Goal: Register for event/course: Register for event/course

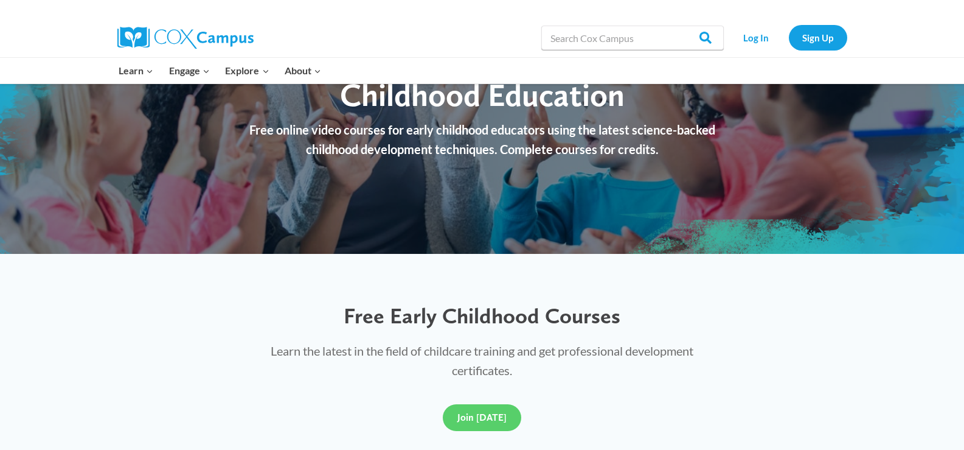
scroll to position [243, 0]
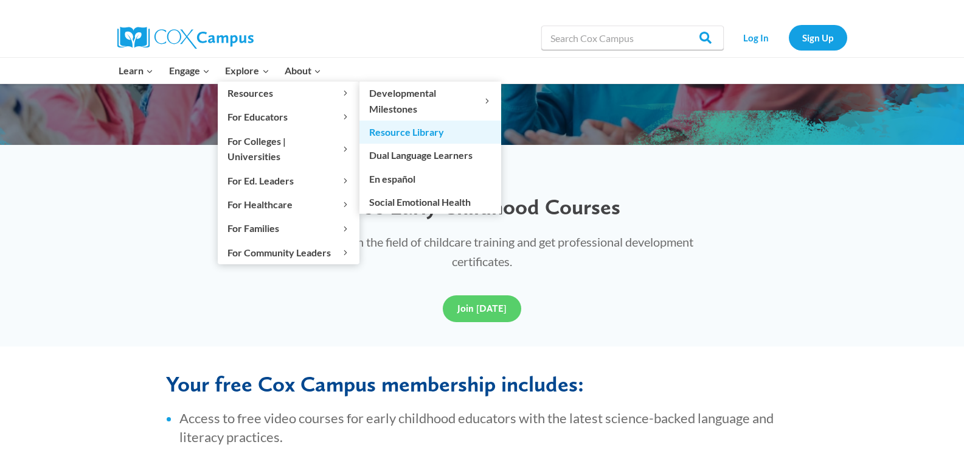
click at [413, 137] on link "Resource Library" at bounding box center [430, 131] width 142 height 23
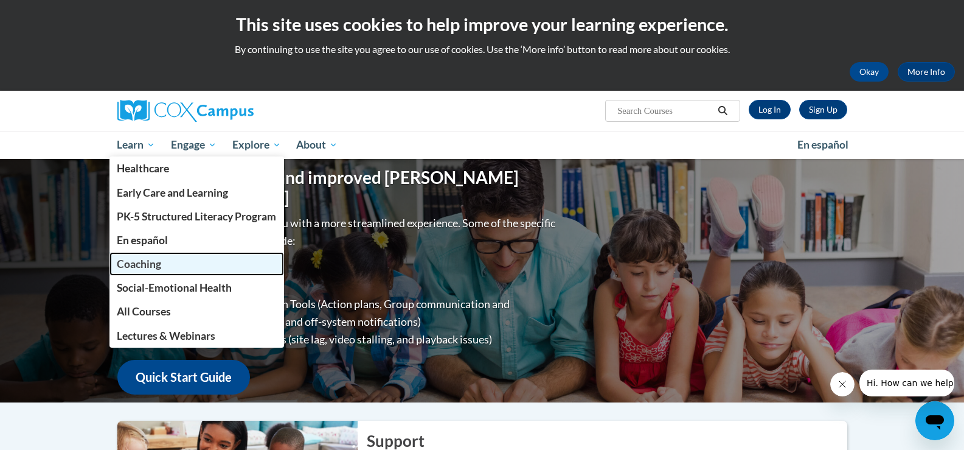
click at [165, 269] on link "Coaching" at bounding box center [196, 264] width 175 height 24
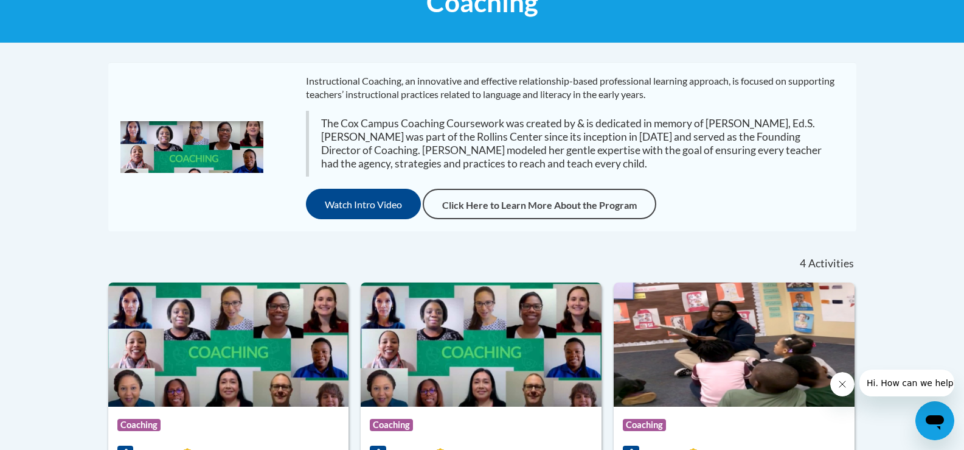
scroll to position [122, 0]
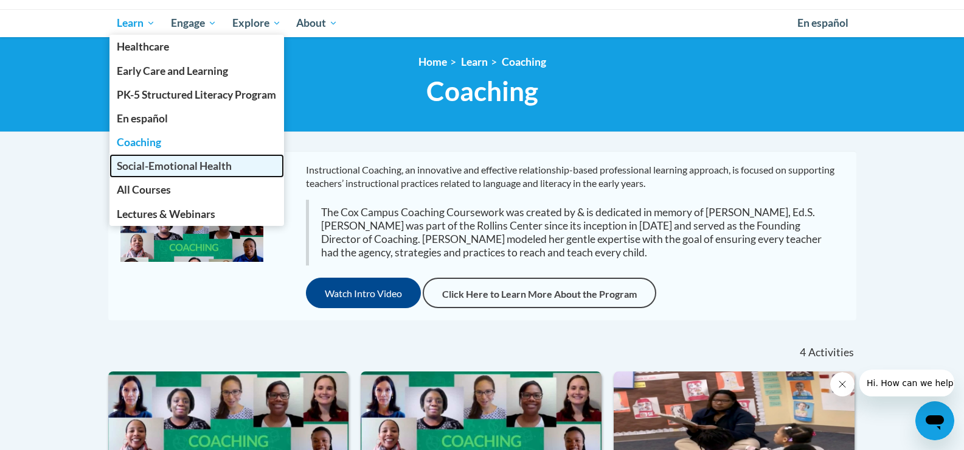
click at [152, 157] on link "Social-Emotional Health" at bounding box center [196, 166] width 175 height 24
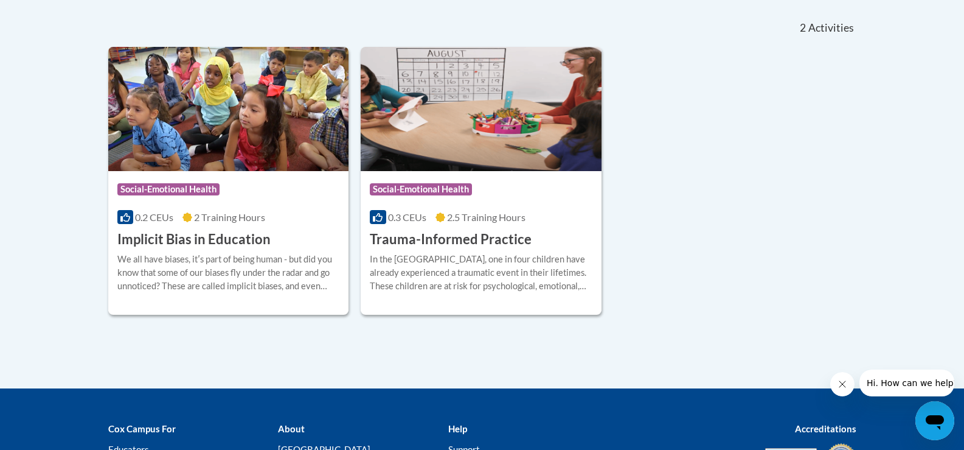
scroll to position [243, 0]
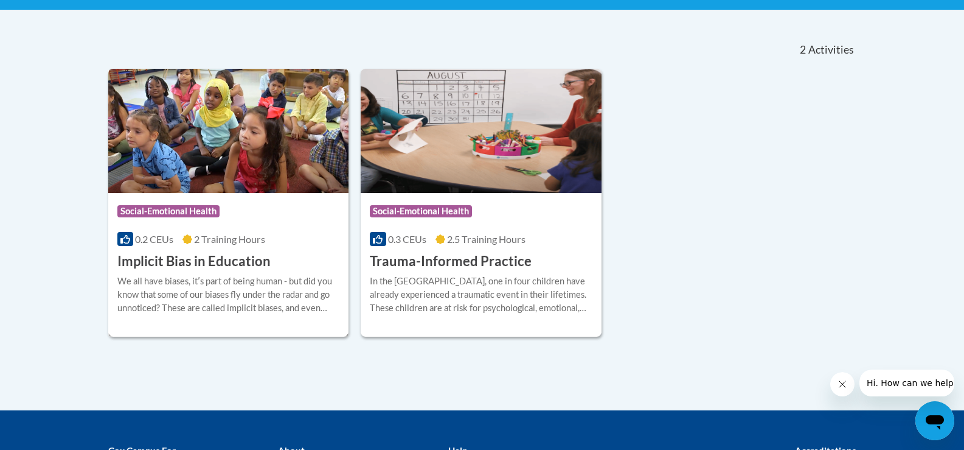
click at [194, 171] on img at bounding box center [228, 131] width 241 height 124
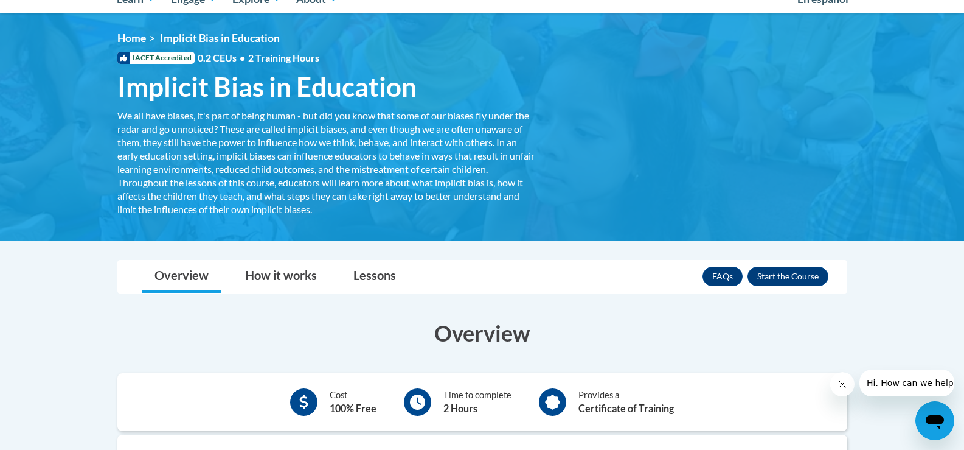
scroll to position [122, 0]
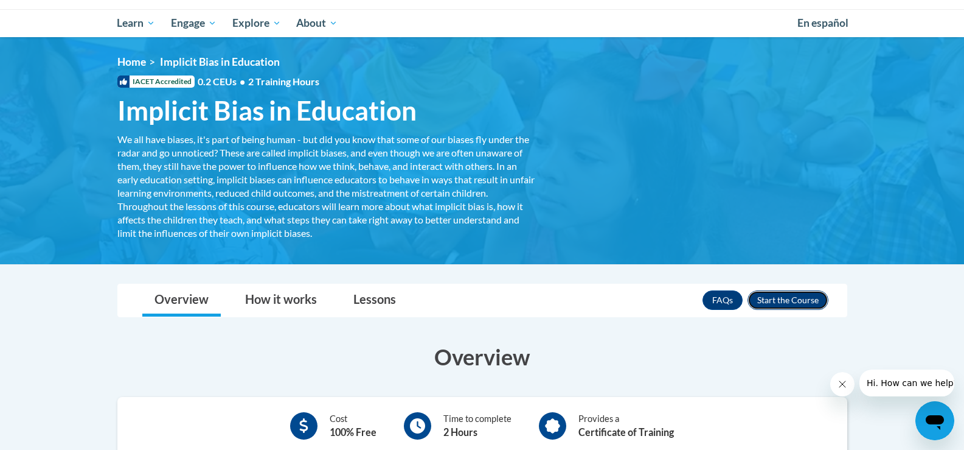
click at [790, 292] on button "Enroll" at bounding box center [788, 299] width 81 height 19
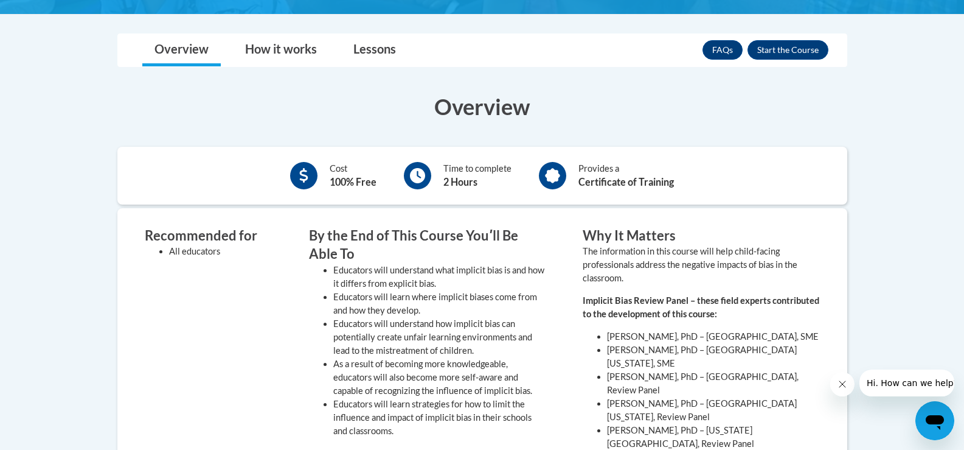
scroll to position [122, 0]
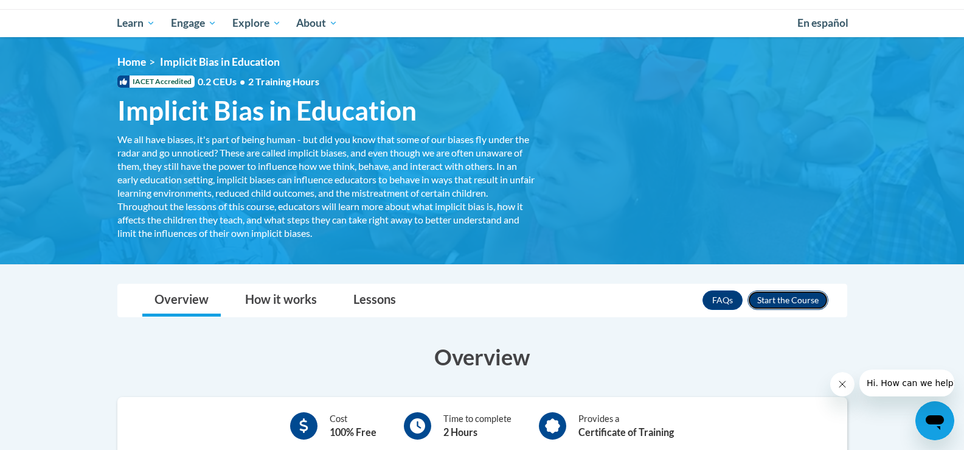
click at [796, 301] on button "Enroll" at bounding box center [788, 299] width 81 height 19
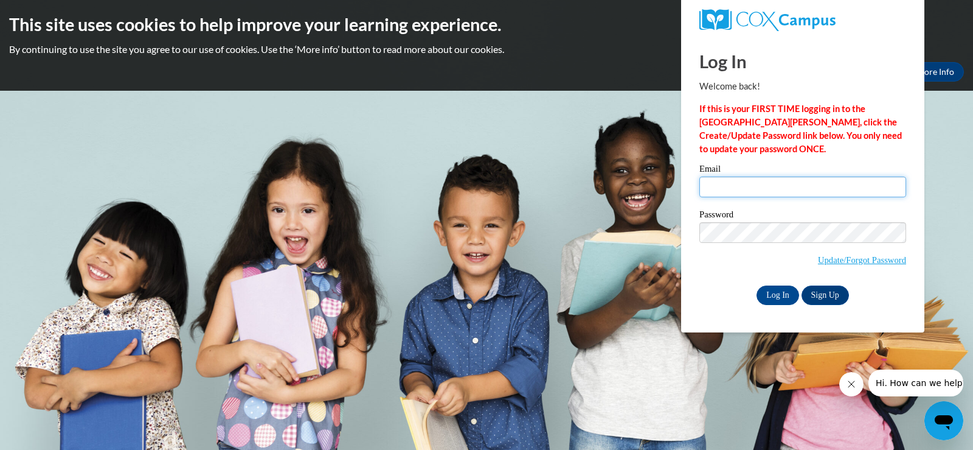
click at [826, 180] on input "Email" at bounding box center [803, 186] width 207 height 21
click at [815, 296] on link "Sign Up" at bounding box center [825, 294] width 47 height 19
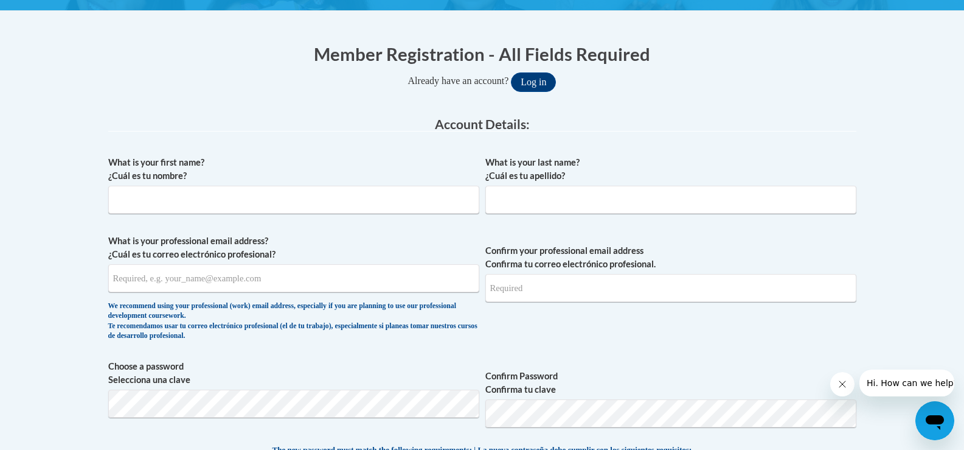
scroll to position [243, 0]
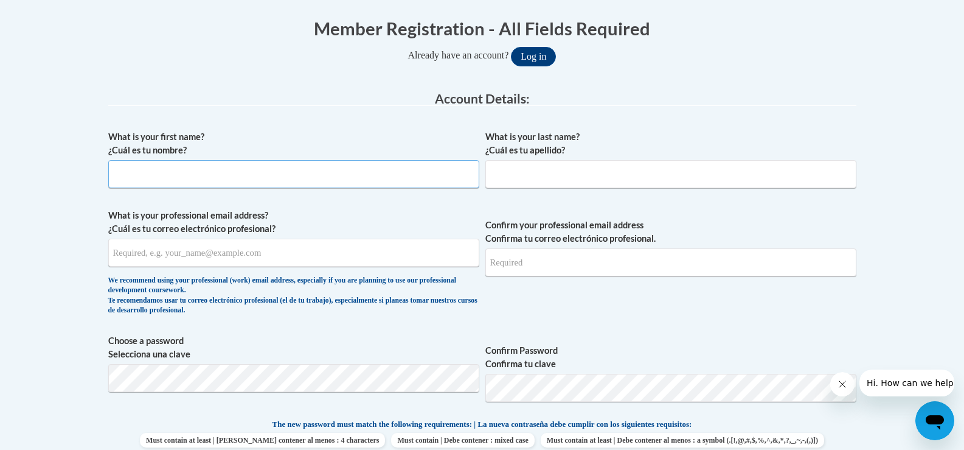
click at [319, 168] on input "What is your first name? ¿Cuál es tu nombre?" at bounding box center [293, 174] width 371 height 28
type input "Sara"
type input "Parker"
click at [251, 247] on input "sparker@scarboroughmaine.org" at bounding box center [293, 252] width 371 height 28
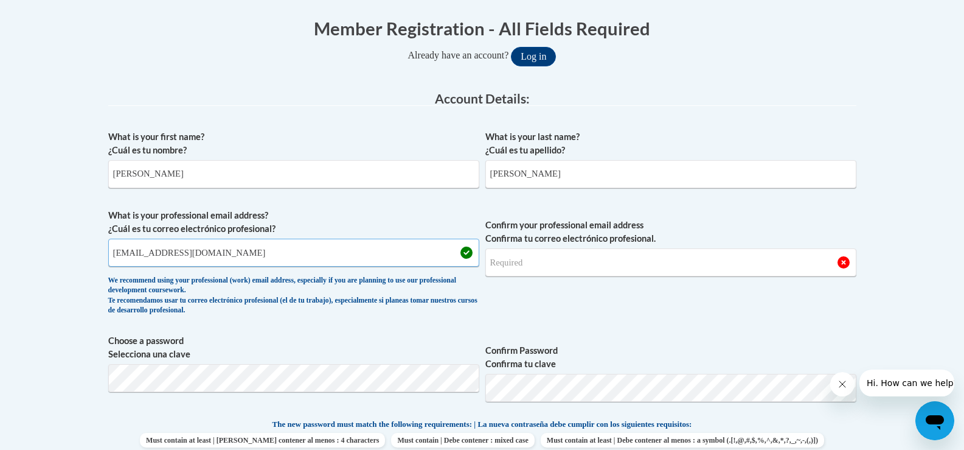
click at [250, 247] on input "sparker@scarboroughmaine.org" at bounding box center [293, 252] width 371 height 28
type input "sparker@scarboroughmaine.org"
click at [511, 267] on input "Confirm your professional email address Confirma tu correo electrónico profesio…" at bounding box center [670, 262] width 371 height 28
click at [505, 264] on input "Confirm your professional email address Confirma tu correo electrónico profesio…" at bounding box center [670, 262] width 371 height 28
click at [386, 246] on input "sparker@scarboroughmaine.org" at bounding box center [293, 252] width 371 height 28
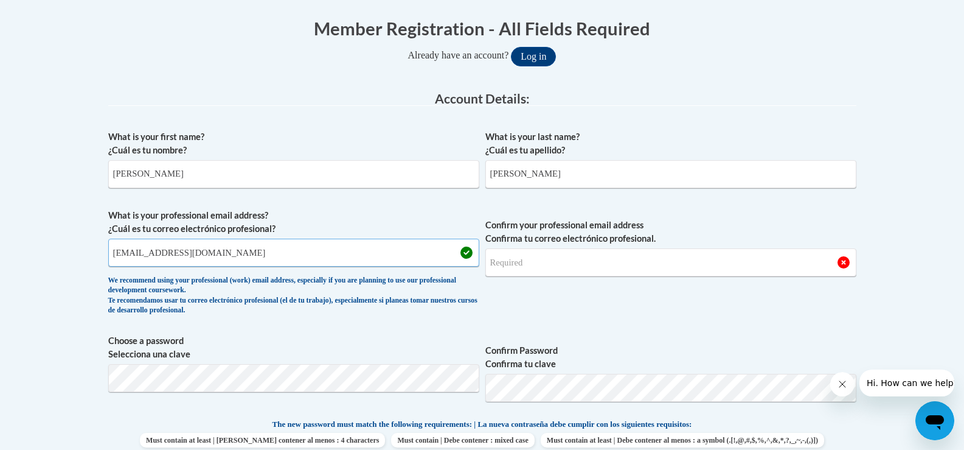
click at [386, 246] on input "sparker@scarboroughmaine.org" at bounding box center [293, 252] width 371 height 28
click at [510, 266] on input "Confirm your professional email address Confirma tu correo electrónico profesio…" at bounding box center [670, 262] width 371 height 28
type input "sparker@scarboroughmaine.org"
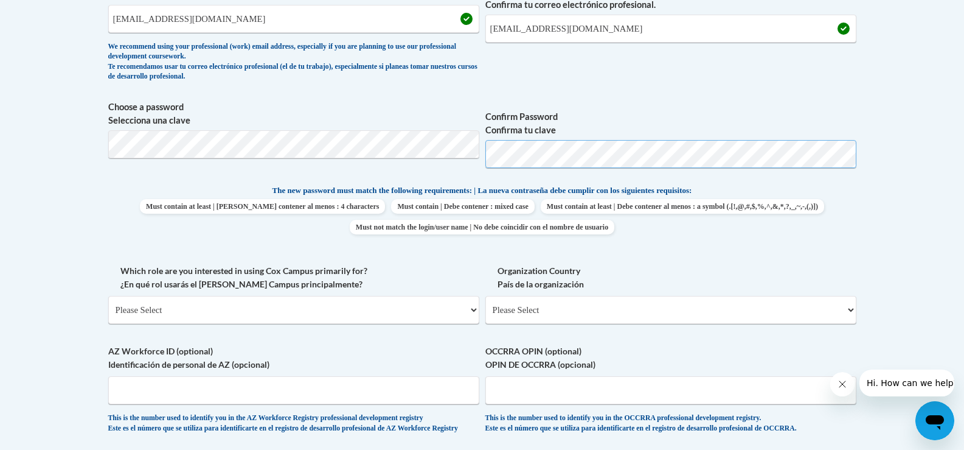
scroll to position [547, 0]
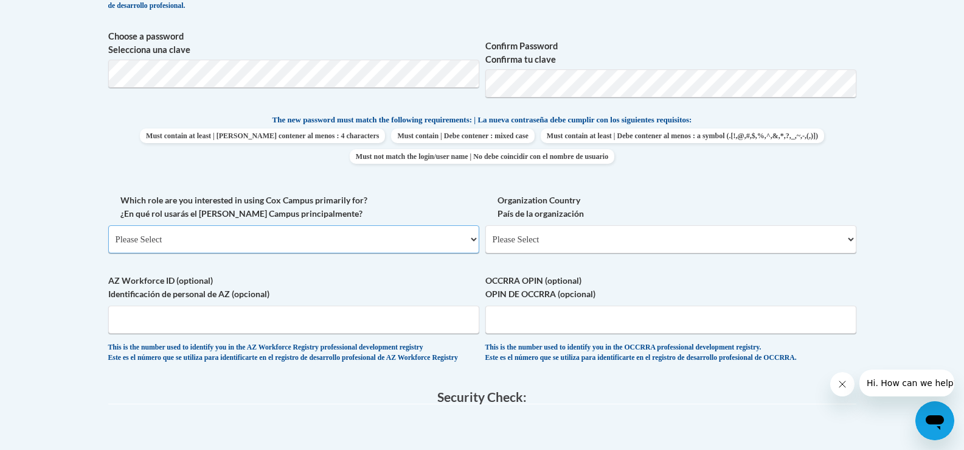
click at [346, 244] on select "Please Select College/University | Colegio/Universidad Community/Nonprofit Part…" at bounding box center [293, 239] width 371 height 28
click at [108, 225] on select "Please Select College/University | Colegio/Universidad Community/Nonprofit Part…" at bounding box center [293, 239] width 371 height 28
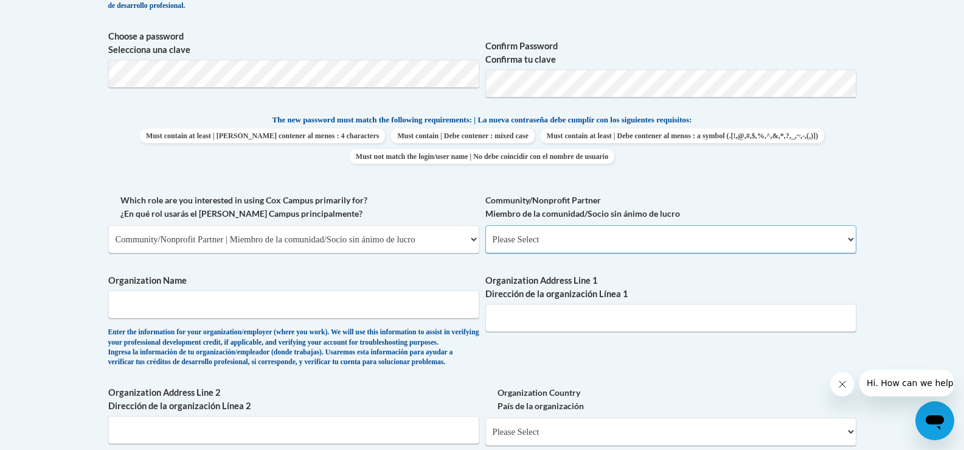
click at [519, 244] on select "Please Select Advocate | Defensor(a) Business/Private Company | Negocio o empre…" at bounding box center [670, 239] width 371 height 28
click at [453, 241] on select "Please Select College/University | Colegio/Universidad Community/Nonprofit Part…" at bounding box center [293, 239] width 371 height 28
select select "fbf2d438-af2f-41f8-98f1-81c410e29de3"
click at [108, 225] on select "Please Select College/University | Colegio/Universidad Community/Nonprofit Part…" at bounding box center [293, 239] width 371 height 28
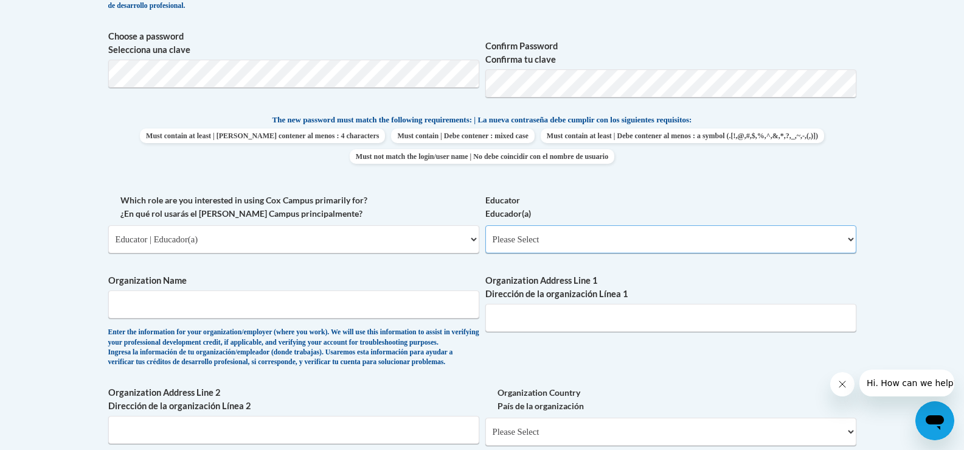
click at [520, 234] on select "Please Select Early Learning/Daycare Teacher/Family Home Care Provider | Maestr…" at bounding box center [670, 239] width 371 height 28
select select "5e2af403-4f2c-4e49-a02f-103e55d7b75b"
click at [485, 225] on select "Please Select Early Learning/Daycare Teacher/Family Home Care Provider | Maestr…" at bounding box center [670, 239] width 371 height 28
click at [297, 303] on input "Organization Name" at bounding box center [293, 304] width 371 height 28
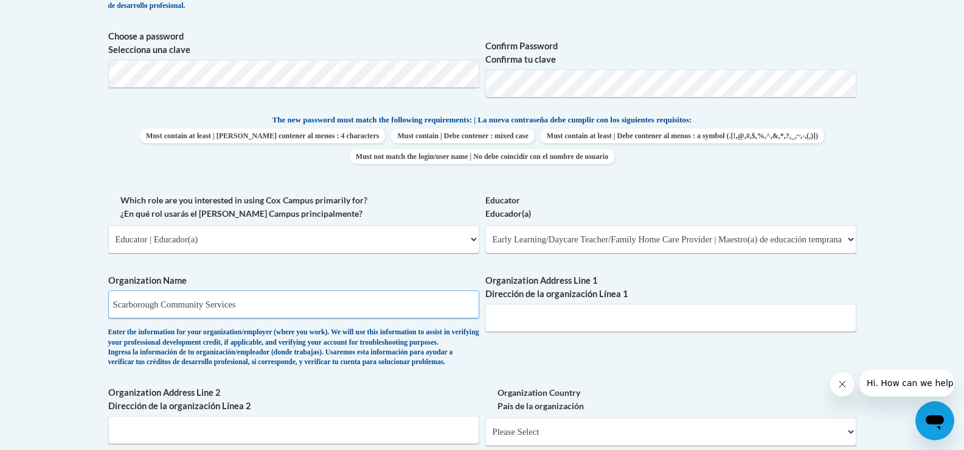
type input "Scarborough Community Services"
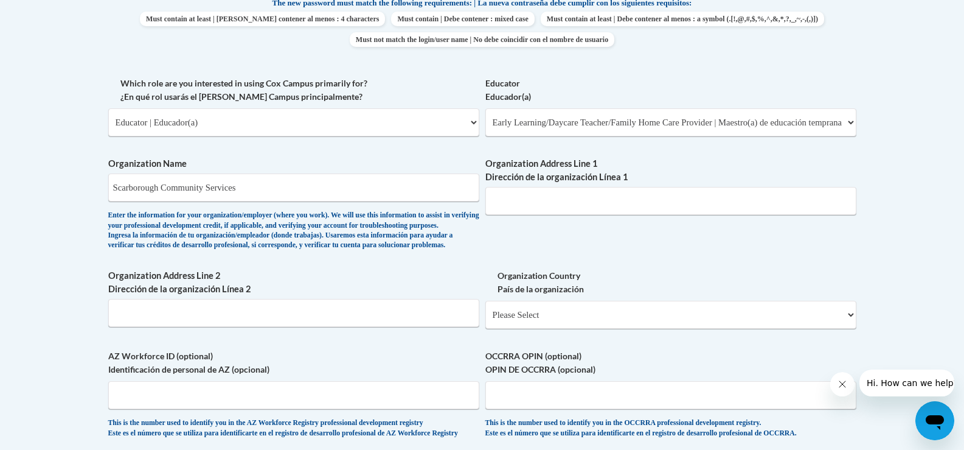
scroll to position [669, 0]
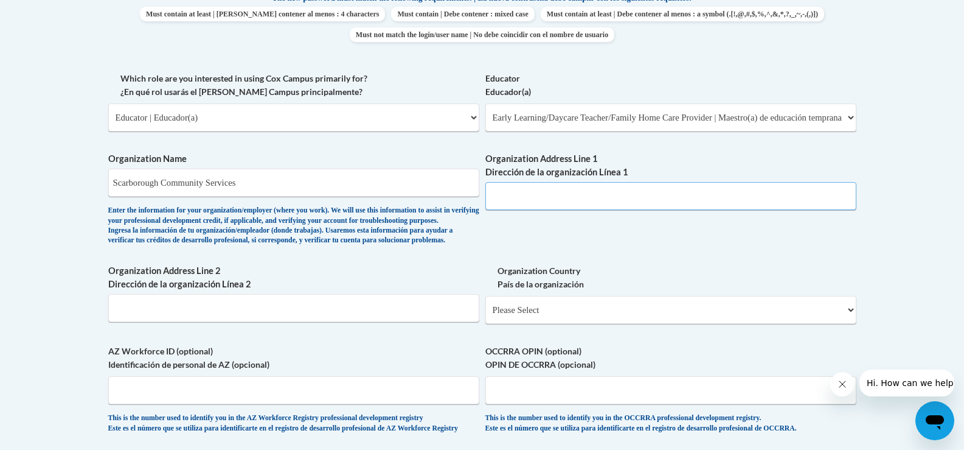
click at [539, 192] on input "Organization Address Line 1 Dirección de la organización Línea 1" at bounding box center [670, 196] width 371 height 28
click at [495, 189] on input "Organization Address Line 1 Dirección de la organización Línea 1" at bounding box center [670, 196] width 371 height 28
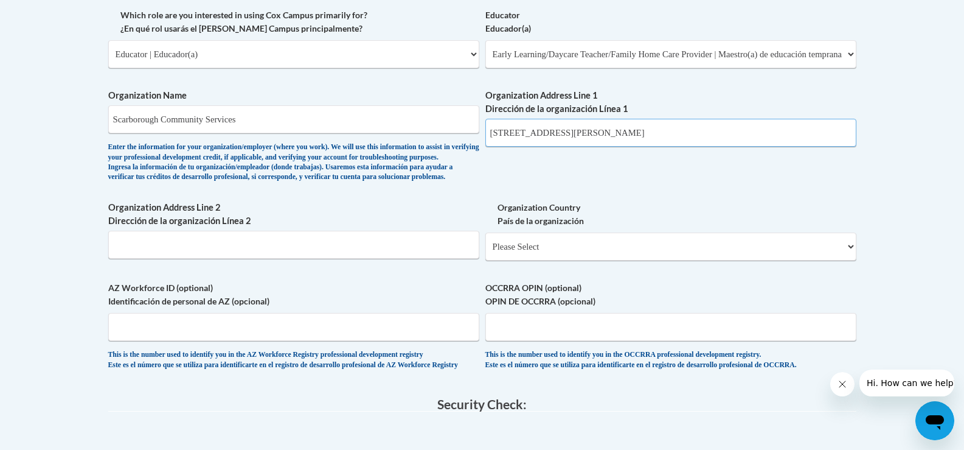
scroll to position [791, 0]
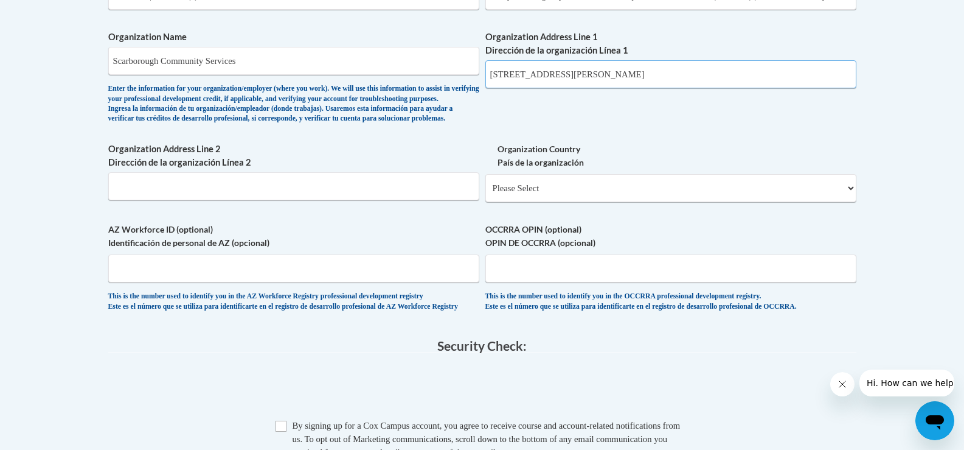
type input "418 Payne Rd"
click at [511, 202] on select "Please Select United States | Estados Unidos Outside of the United States | Fue…" at bounding box center [670, 188] width 371 height 28
select select "ad49bcad-a171-4b2e-b99c-48b446064914"
click at [485, 193] on select "Please Select United States | Estados Unidos Outside of the United States | Fue…" at bounding box center [670, 188] width 371 height 28
select select
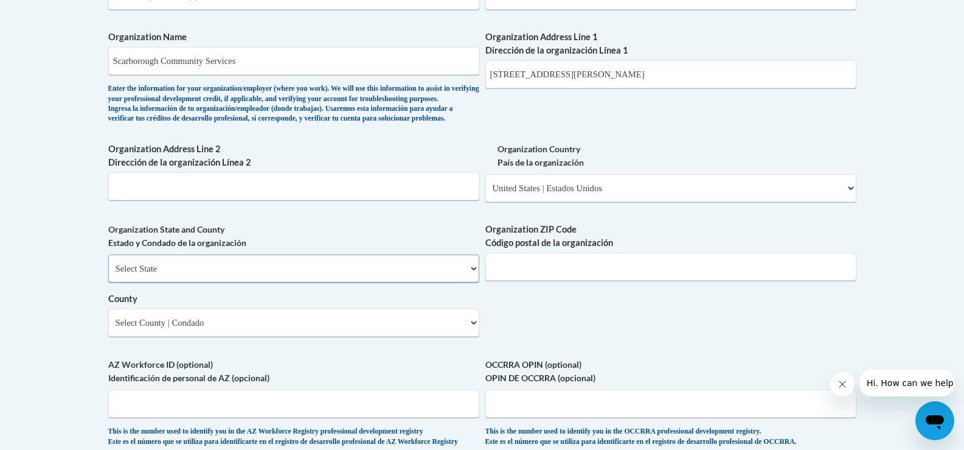
click at [358, 282] on select "Select State Alabama Alaska Arizona Arkansas California Colorado Connecticut De…" at bounding box center [293, 268] width 371 height 28
select select "Maine"
click at [108, 274] on select "Select State Alabama Alaska Arizona Arkansas California Colorado Connecticut De…" at bounding box center [293, 268] width 371 height 28
click at [523, 280] on input "Organization ZIP Code Código postal de la organización" at bounding box center [670, 266] width 371 height 28
type input "04074"
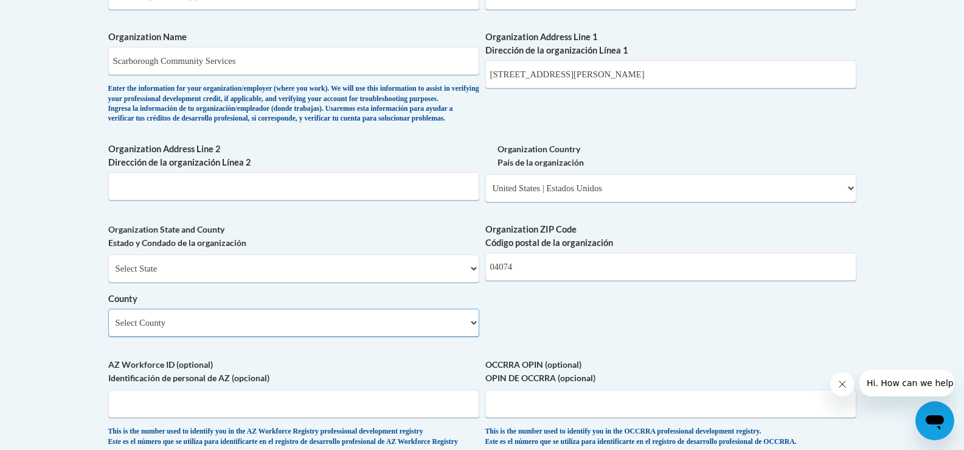
click at [386, 336] on select "Select County Androscoggin Aroostook Cumberland Franklin Hancock Kennebec Knox …" at bounding box center [293, 322] width 371 height 28
select select "Cumberland"
click at [108, 328] on select "Select County Androscoggin Aroostook Cumberland Franklin Hancock Kennebec Knox …" at bounding box center [293, 322] width 371 height 28
click at [555, 74] on input "418 Payne Rd" at bounding box center [670, 74] width 371 height 28
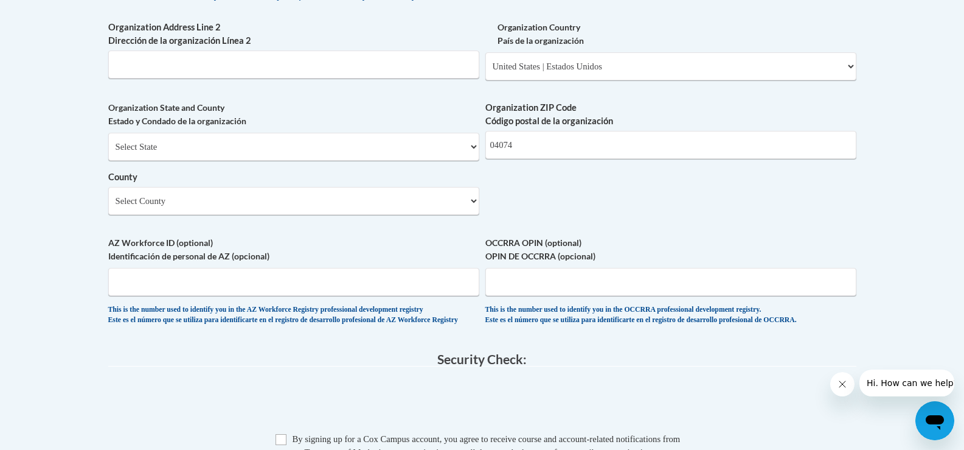
scroll to position [973, 0]
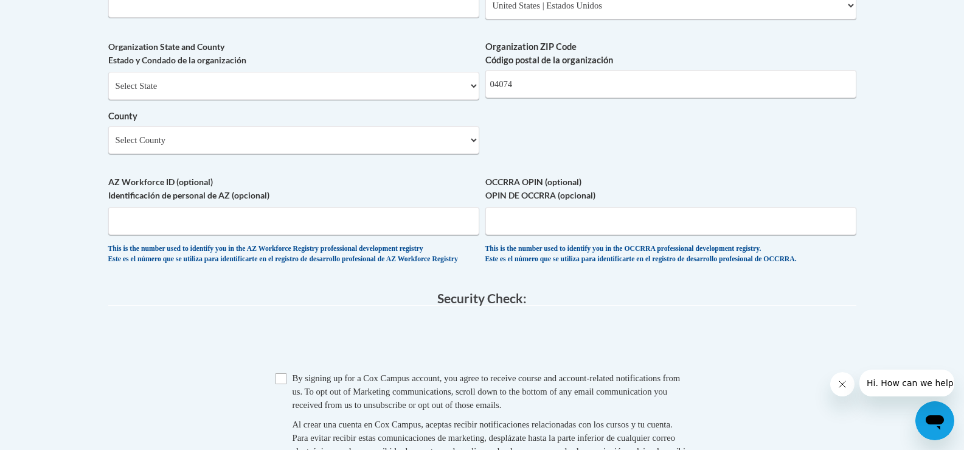
type input "418 Payne Rd, Scarborough"
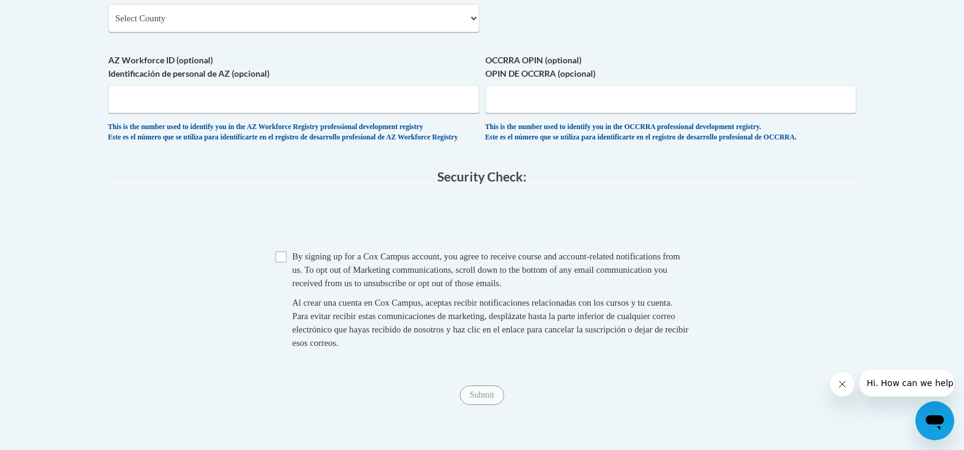
scroll to position [1156, 0]
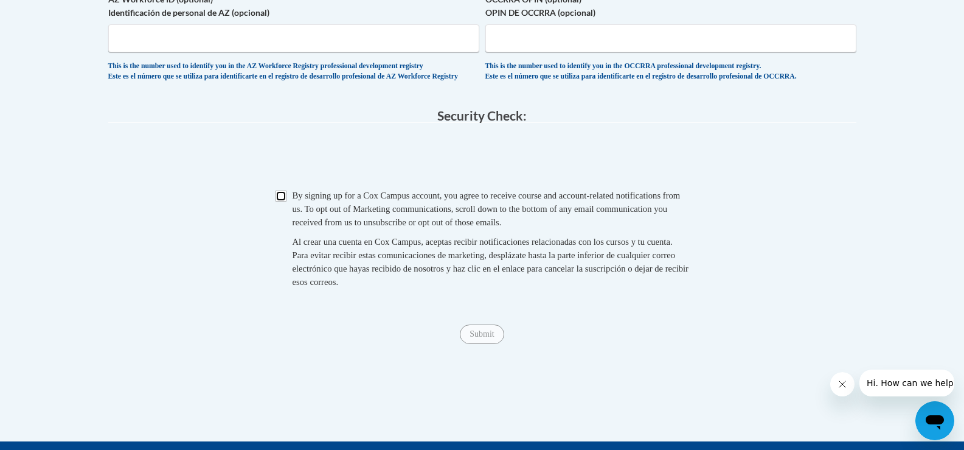
click at [285, 201] on input "Checkbox" at bounding box center [281, 195] width 11 height 11
checkbox input "true"
click at [485, 344] on input "Submit" at bounding box center [482, 333] width 44 height 19
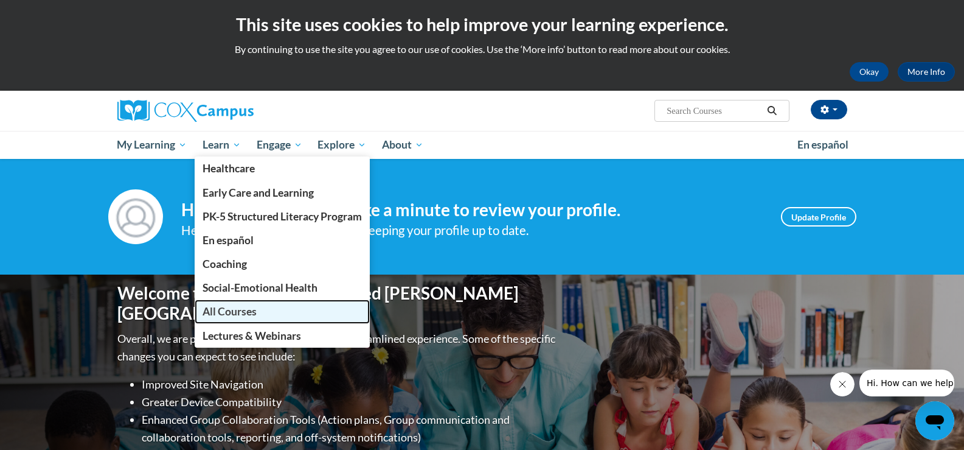
click at [233, 307] on span "All Courses" at bounding box center [230, 311] width 54 height 13
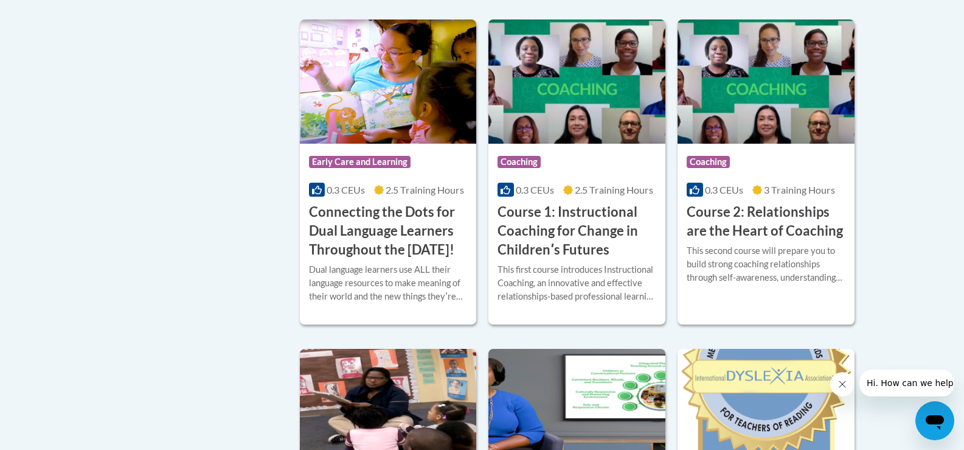
scroll to position [669, 0]
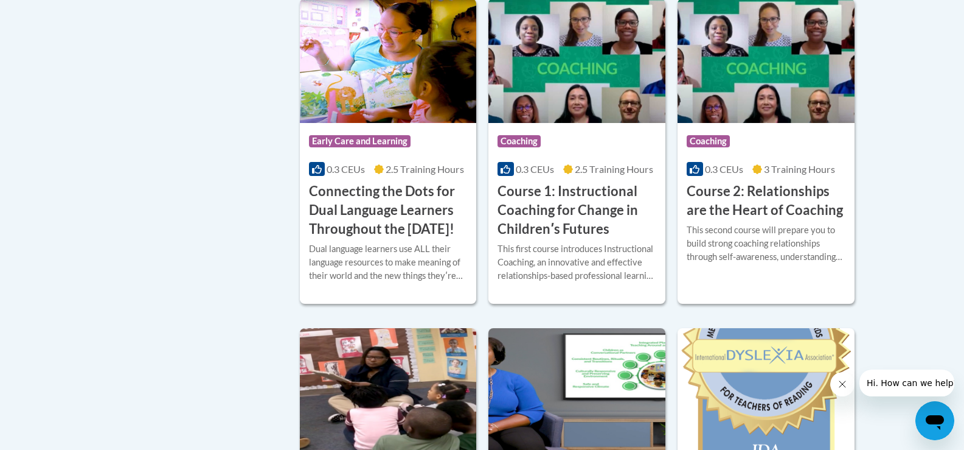
drag, startPoint x: 905, startPoint y: 223, endPoint x: 900, endPoint y: 281, distance: 58.6
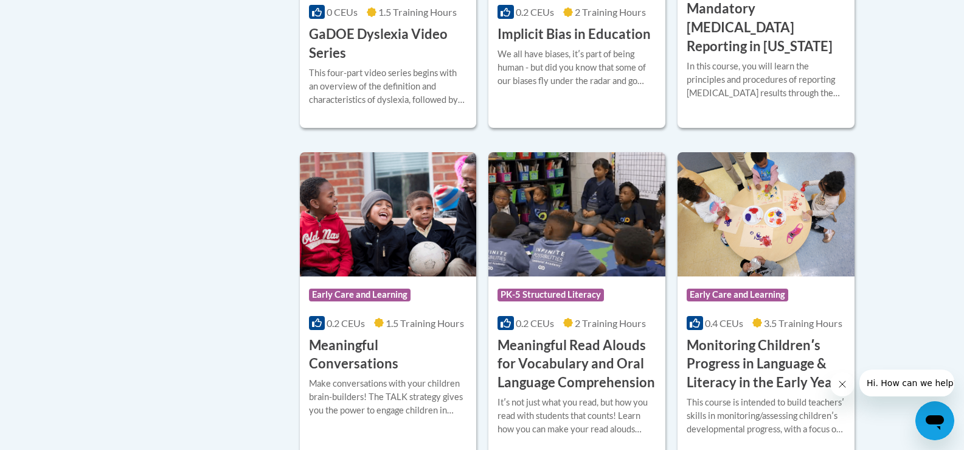
scroll to position [1703, 0]
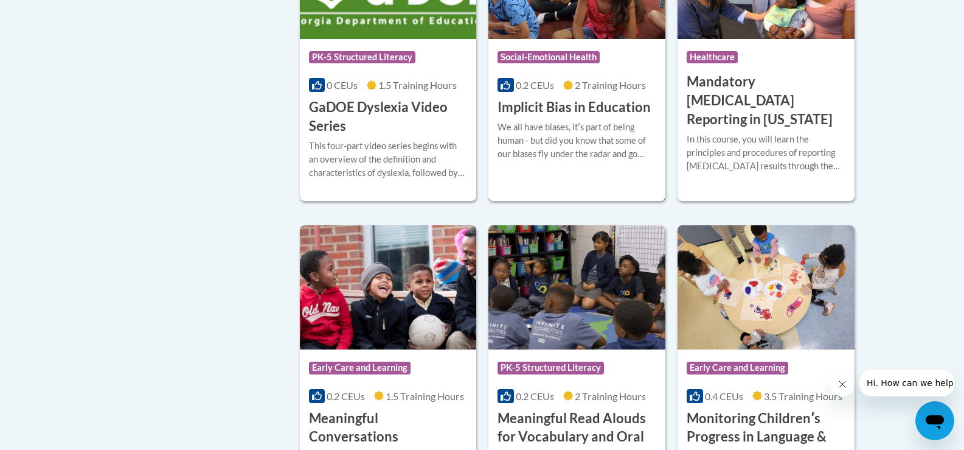
click at [600, 161] on div "We all have biases, itʹs part of being human - but did you know that some of ou…" at bounding box center [577, 140] width 159 height 40
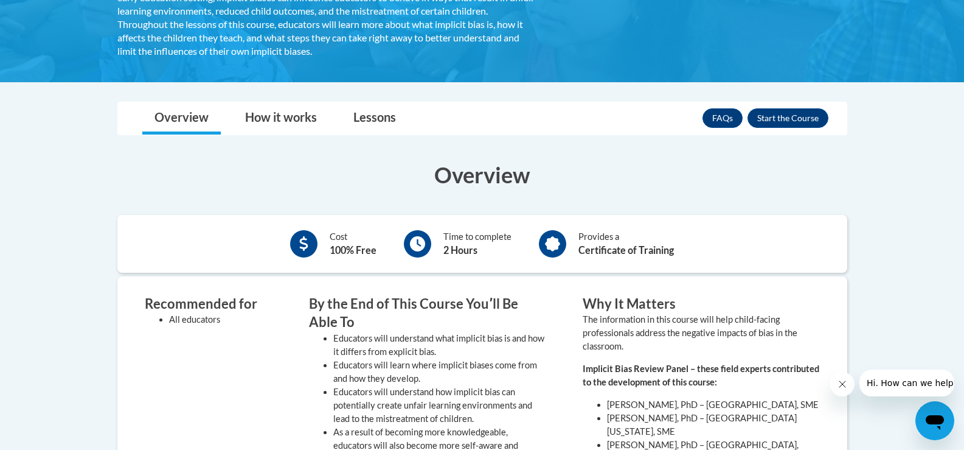
scroll to position [304, 0]
click at [377, 125] on link "Lessons" at bounding box center [374, 118] width 67 height 32
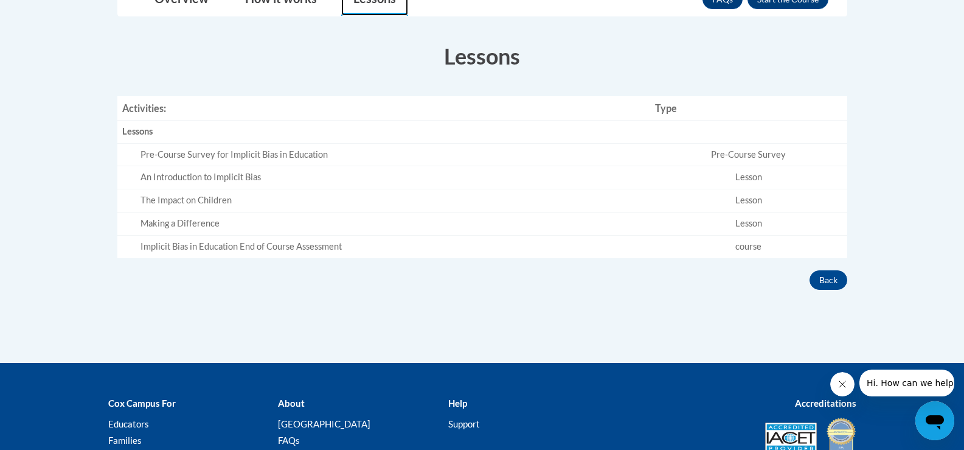
scroll to position [426, 0]
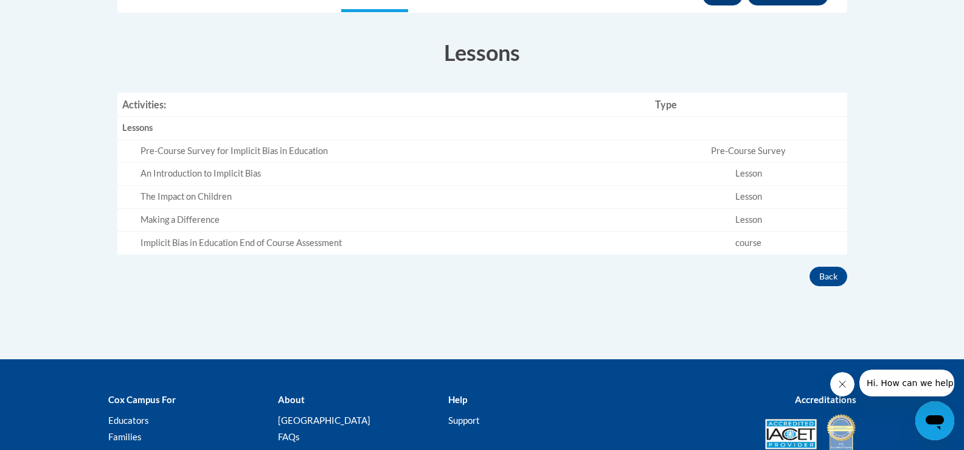
click at [692, 162] on td "Lesson" at bounding box center [748, 173] width 196 height 23
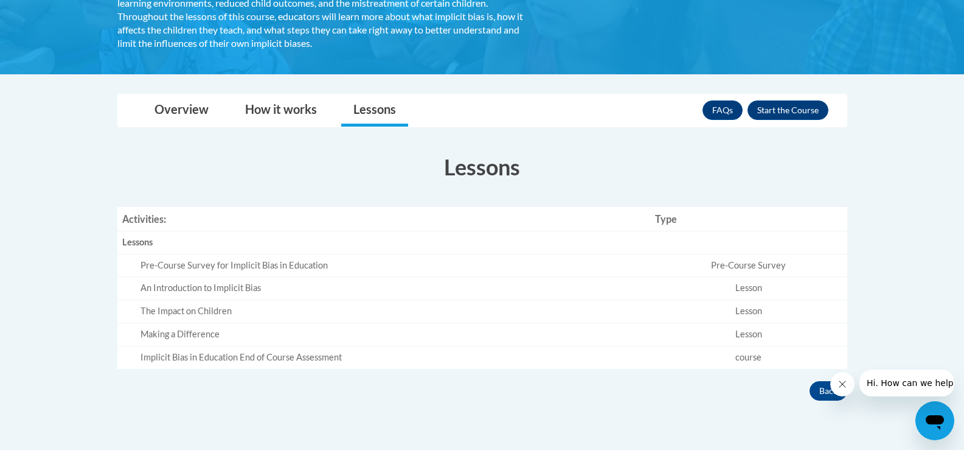
scroll to position [182, 0]
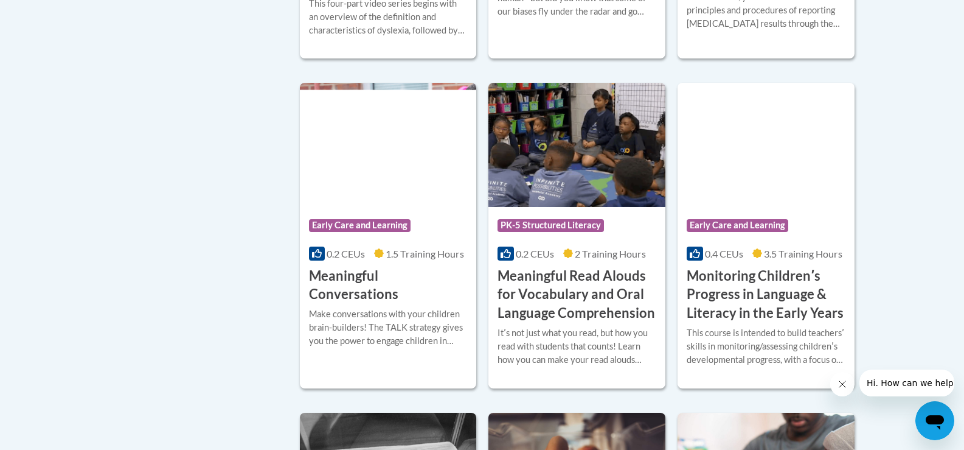
scroll to position [1842, 0]
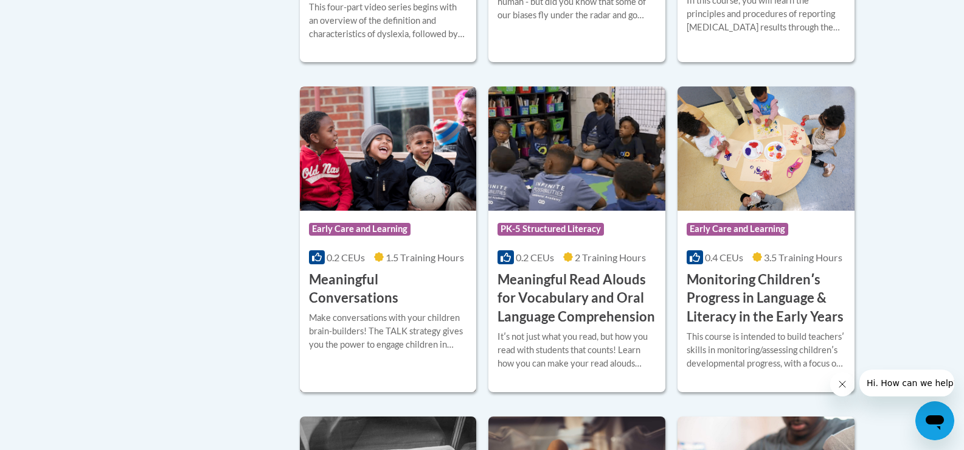
click at [391, 295] on h3 "Meaningful Conversations" at bounding box center [388, 289] width 159 height 38
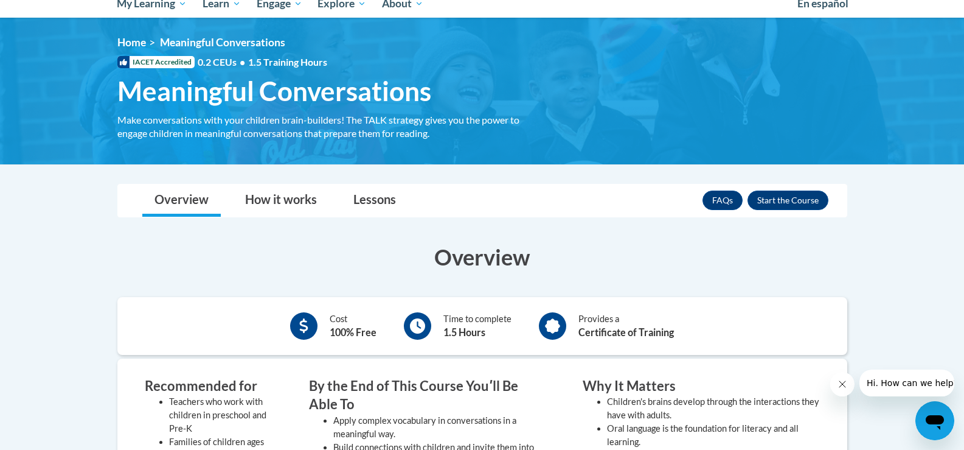
scroll to position [122, 0]
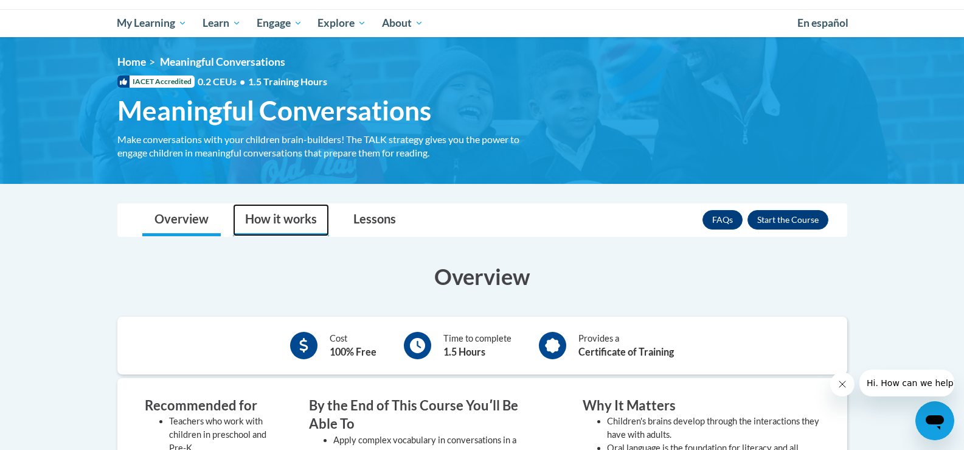
click at [289, 230] on link "How it works" at bounding box center [281, 220] width 96 height 32
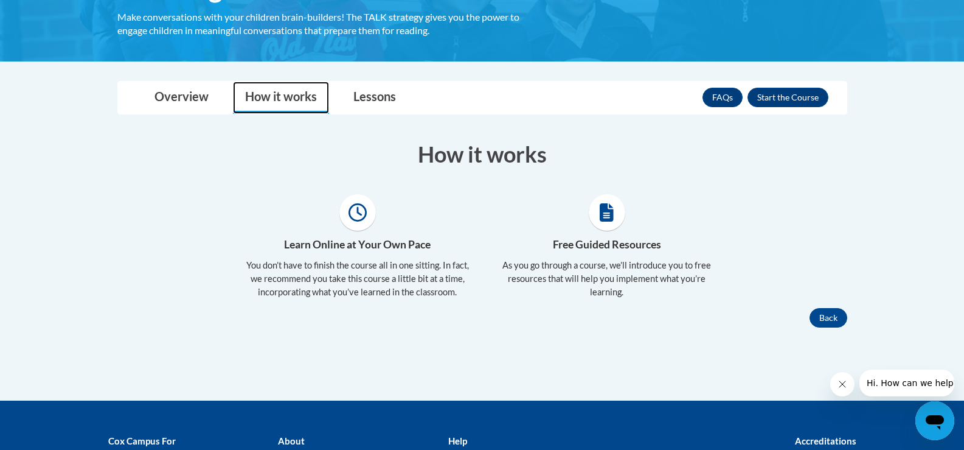
scroll to position [243, 0]
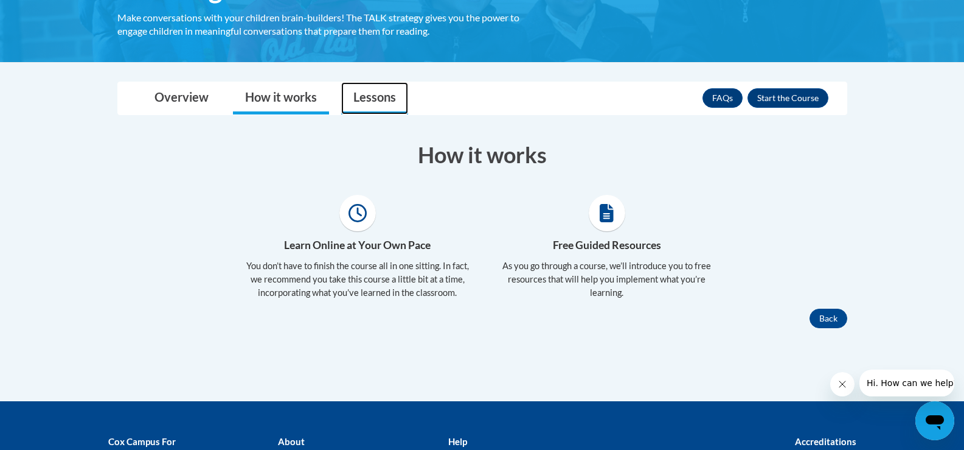
click at [377, 103] on link "Lessons" at bounding box center [374, 98] width 67 height 32
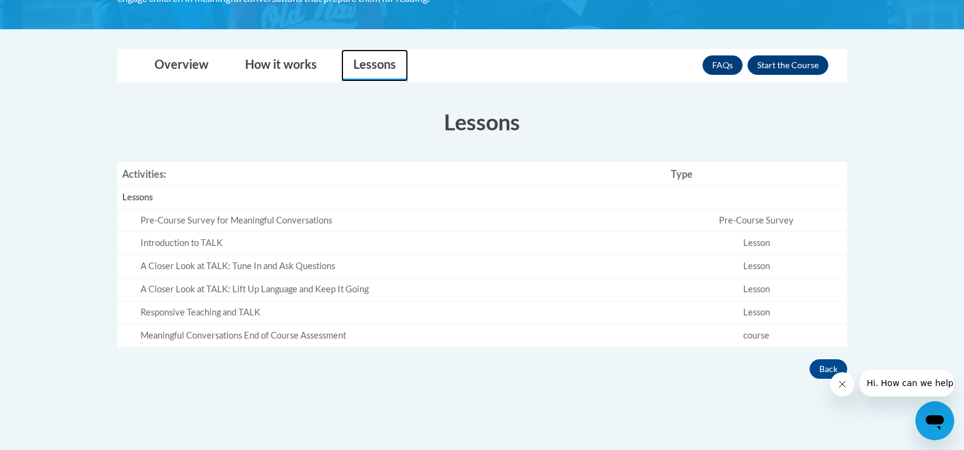
scroll to position [304, 0]
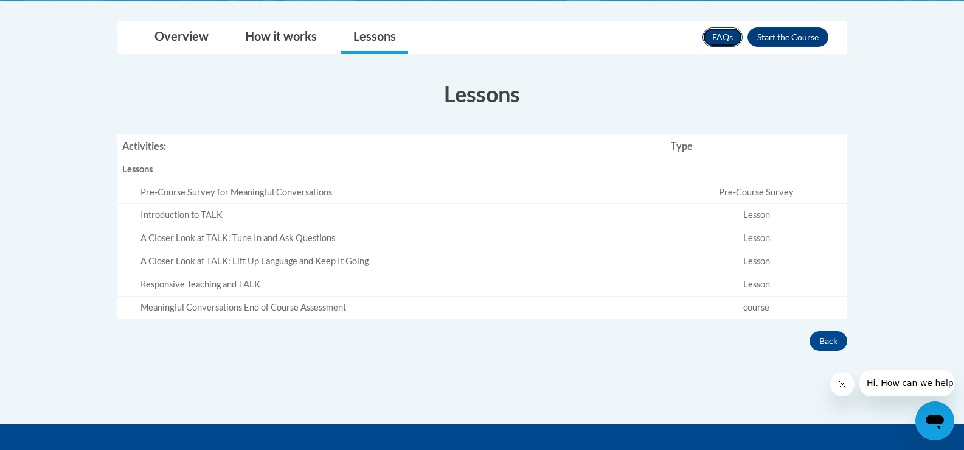
click at [740, 35] on link "FAQs" at bounding box center [723, 36] width 40 height 19
click at [819, 41] on button "Enroll" at bounding box center [788, 36] width 81 height 19
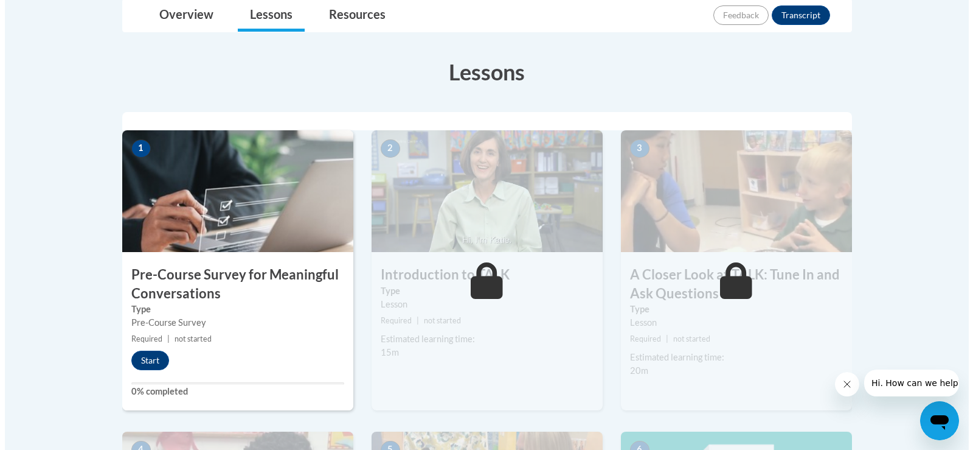
scroll to position [304, 0]
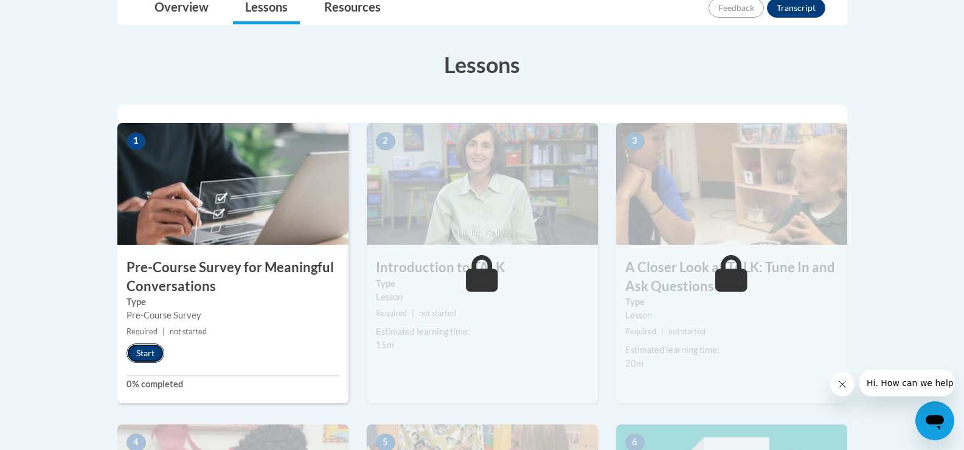
click at [147, 343] on button "Start" at bounding box center [146, 352] width 38 height 19
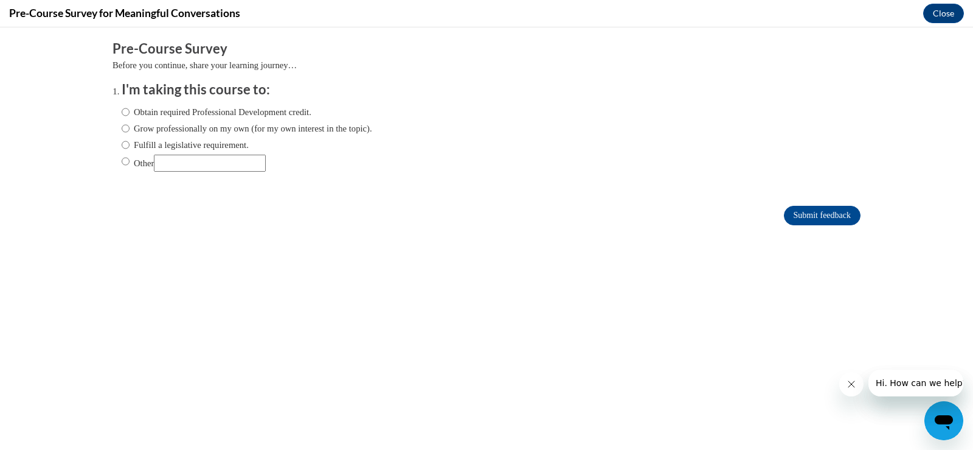
scroll to position [0, 0]
click at [189, 127] on label "Grow professionally on my own (for my own interest in the topic)." at bounding box center [247, 128] width 251 height 13
click at [130, 127] on input "Grow professionally on my own (for my own interest in the topic)." at bounding box center [126, 128] width 8 height 13
radio input "true"
click at [784, 209] on input "Submit feedback" at bounding box center [822, 215] width 77 height 19
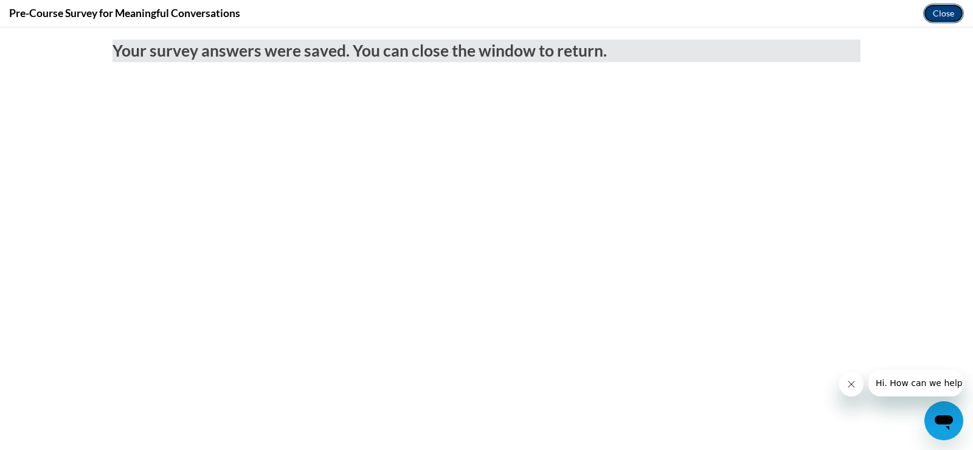
click at [955, 16] on button "Close" at bounding box center [943, 13] width 41 height 19
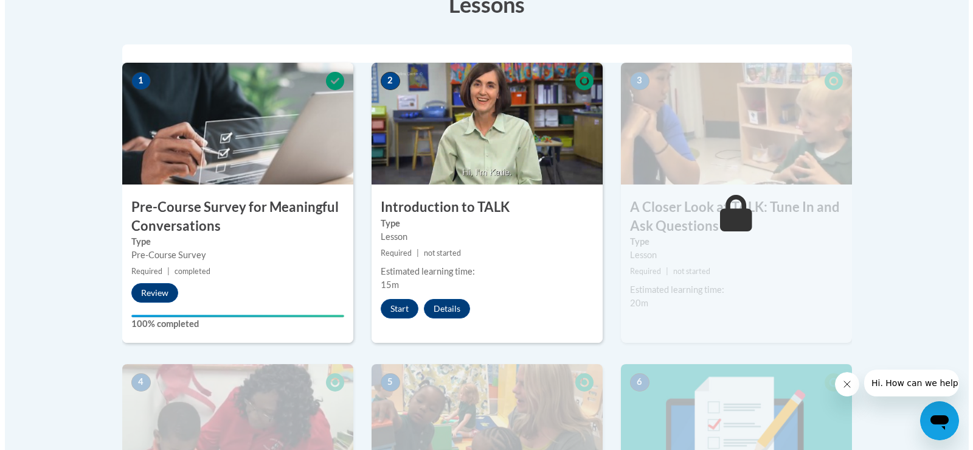
scroll to position [365, 0]
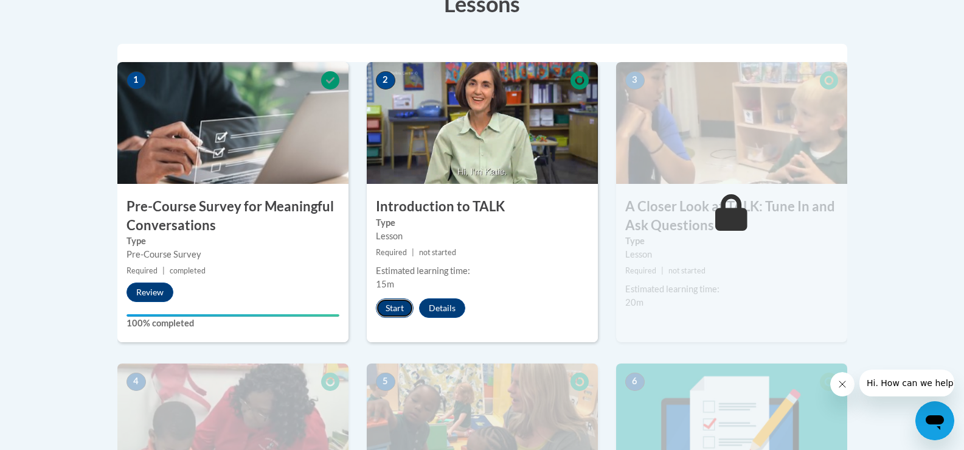
click at [405, 315] on button "Start" at bounding box center [395, 307] width 38 height 19
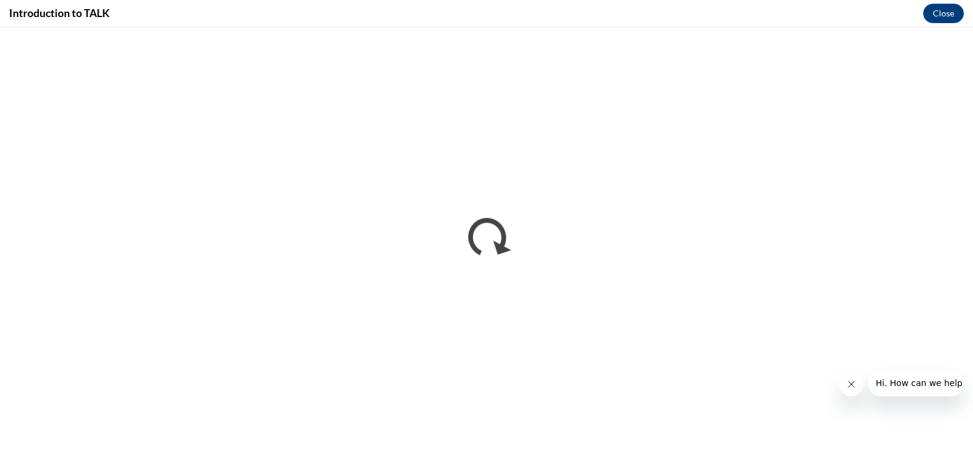
scroll to position [0, 0]
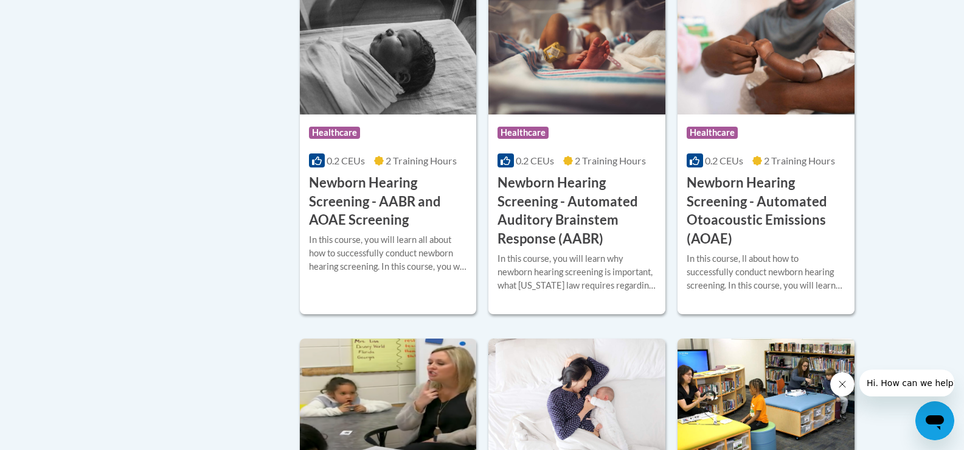
scroll to position [2329, 0]
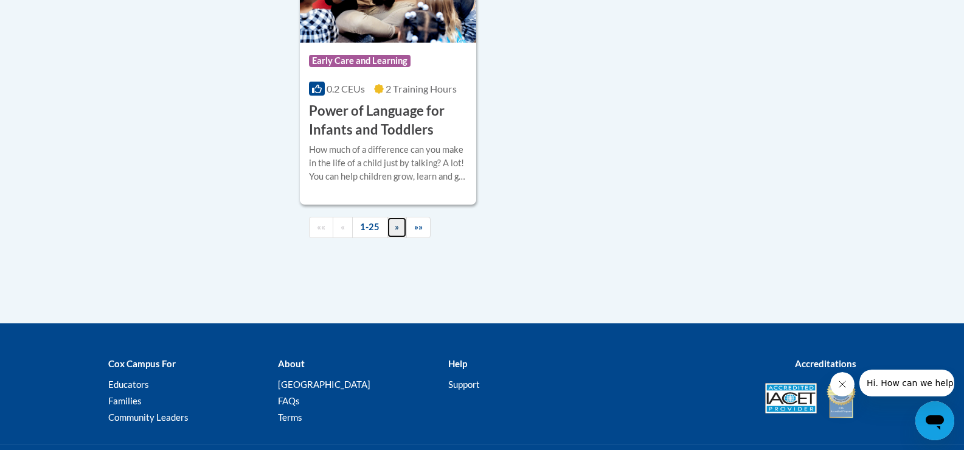
click at [398, 232] on span "»" at bounding box center [397, 226] width 4 height 10
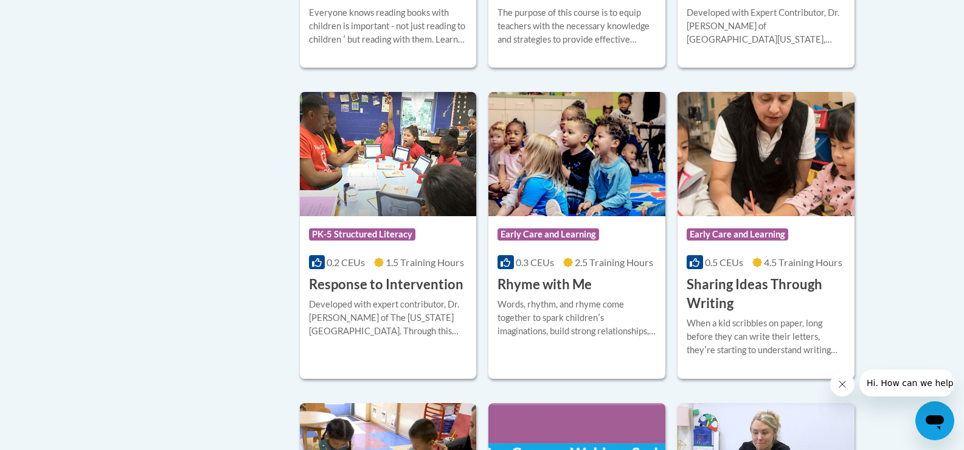
scroll to position [822, 0]
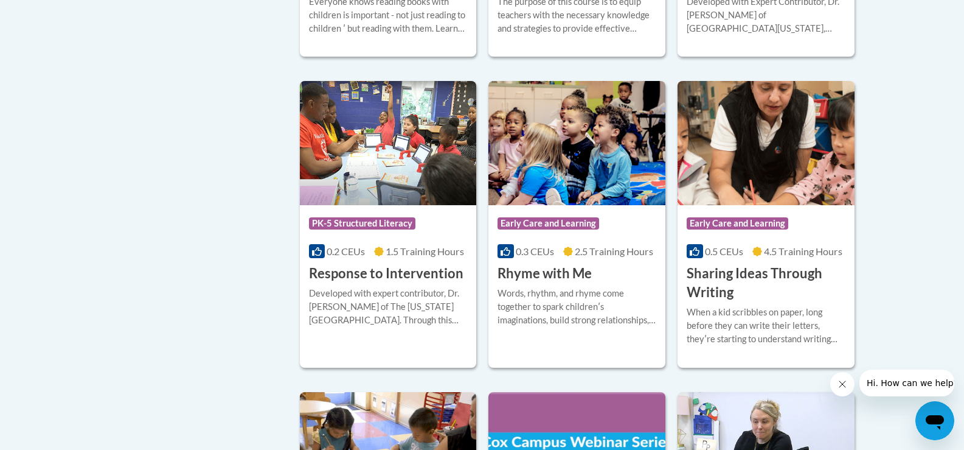
drag, startPoint x: 856, startPoint y: 257, endPoint x: 869, endPoint y: 283, distance: 29.7
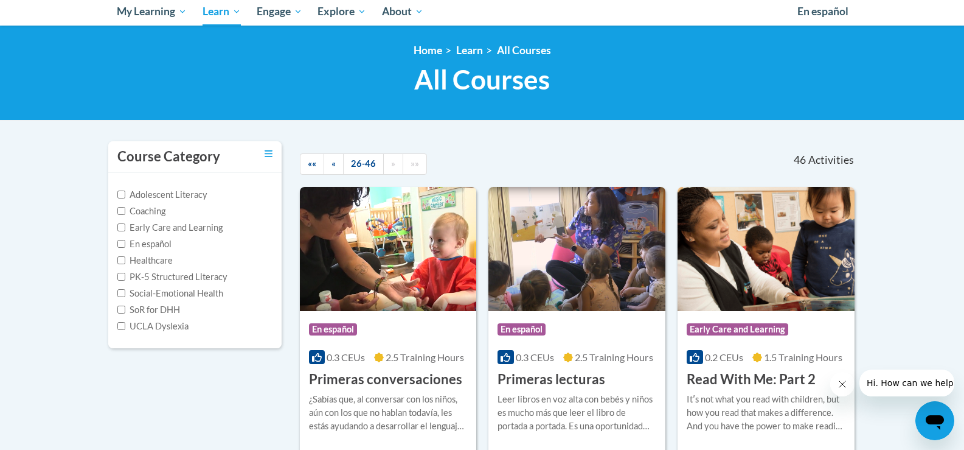
scroll to position [182, 0]
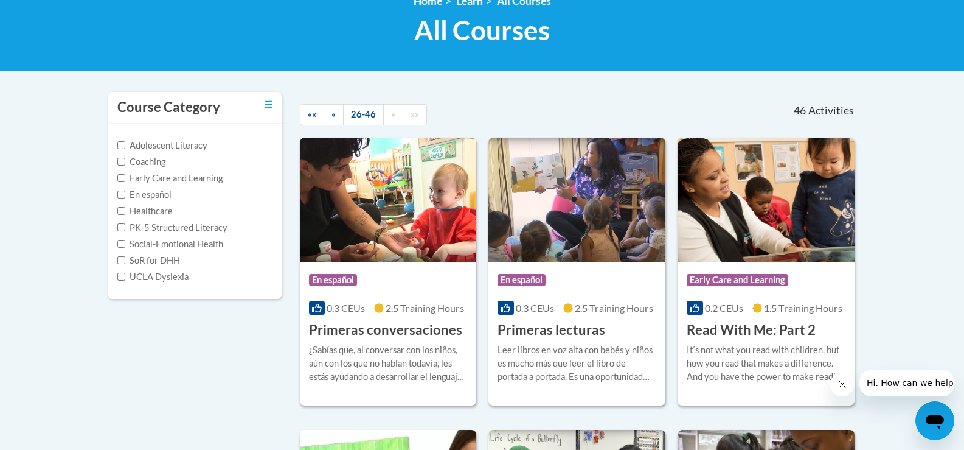
click at [156, 246] on label "Social-Emotional Health" at bounding box center [170, 243] width 106 height 13
click at [125, 246] on input "Social-Emotional Health" at bounding box center [121, 244] width 8 height 8
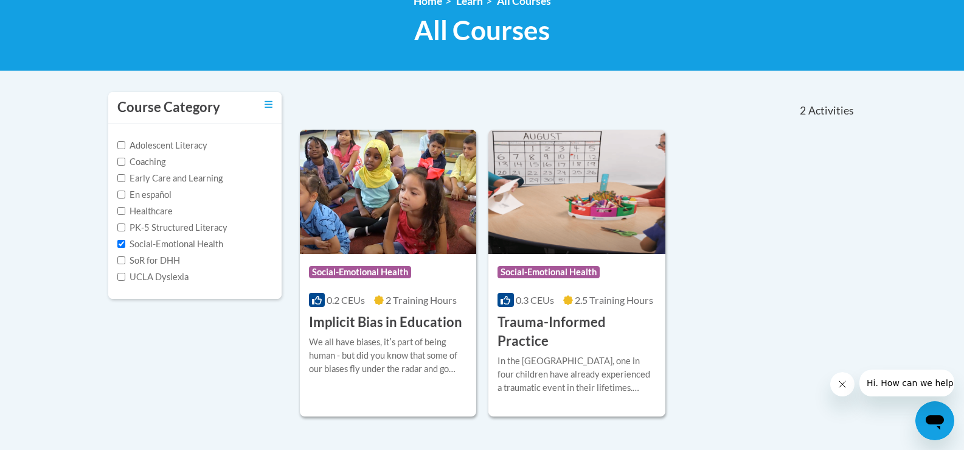
click at [154, 245] on label "Social-Emotional Health" at bounding box center [170, 243] width 106 height 13
click at [125, 245] on input "Social-Emotional Health" at bounding box center [121, 244] width 8 height 8
checkbox input "false"
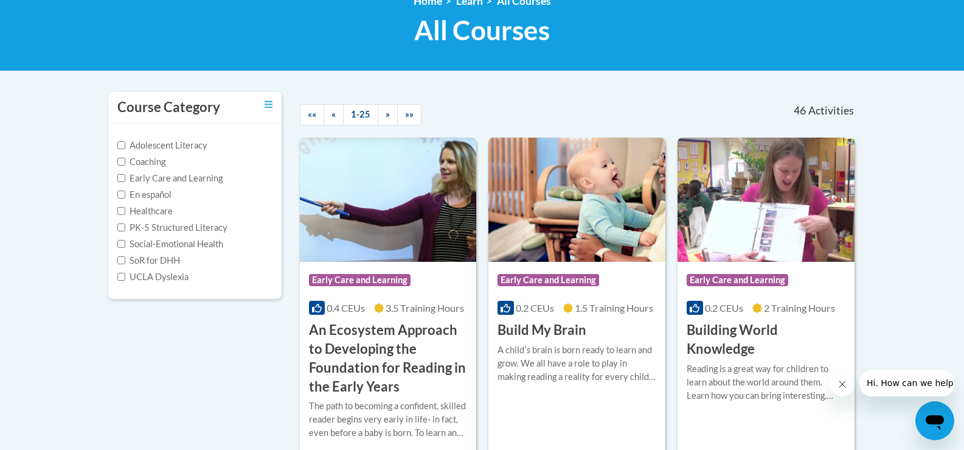
click at [150, 259] on label "SoR for DHH" at bounding box center [148, 260] width 63 height 13
click at [125, 259] on input "SoR for DHH" at bounding box center [121, 260] width 8 height 8
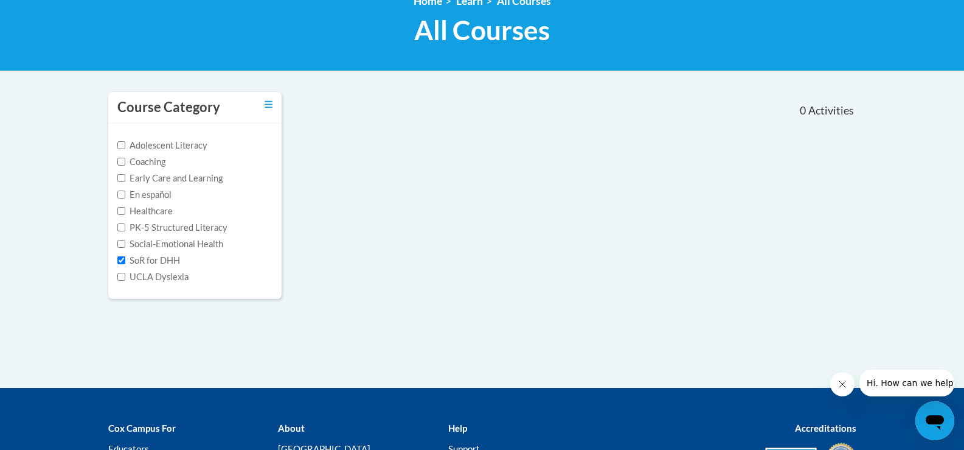
click at [150, 259] on label "SoR for DHH" at bounding box center [148, 260] width 63 height 13
click at [125, 259] on input "SoR for DHH" at bounding box center [121, 260] width 8 height 8
checkbox input "false"
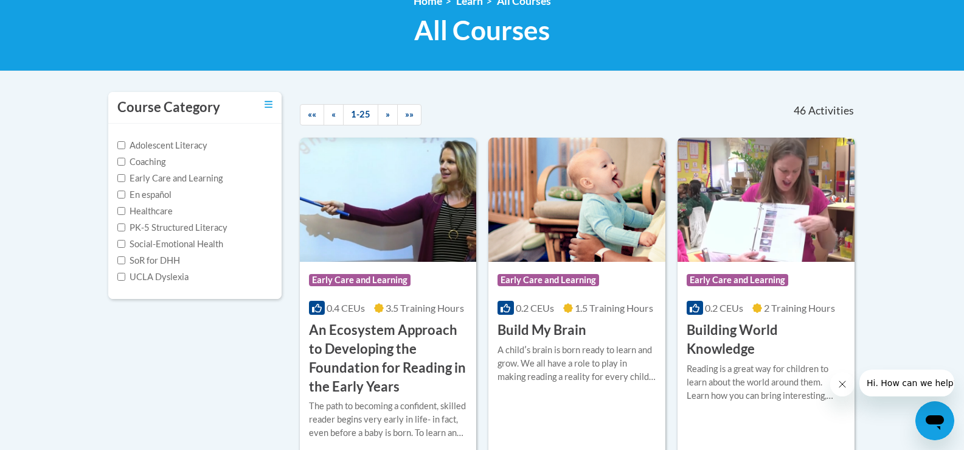
click at [159, 162] on label "Coaching" at bounding box center [141, 161] width 48 height 13
click at [125, 162] on input "Coaching" at bounding box center [121, 162] width 8 height 8
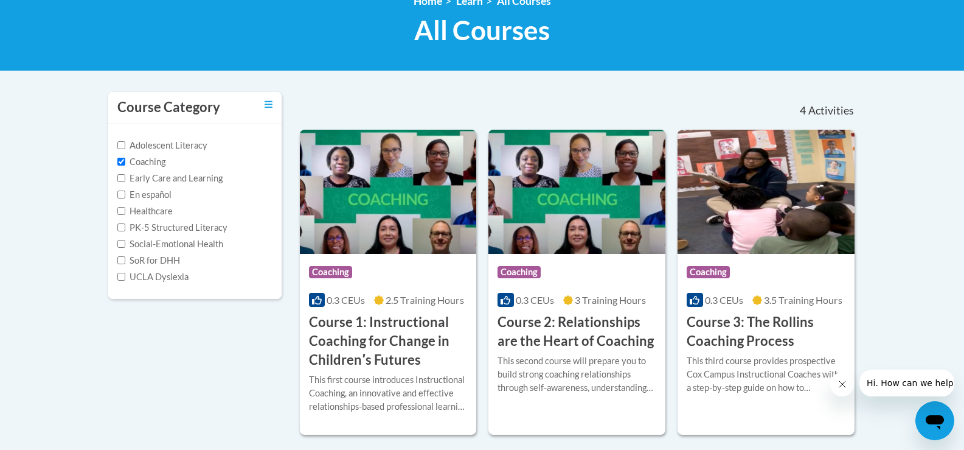
drag, startPoint x: 152, startPoint y: 165, endPoint x: 147, endPoint y: 208, distance: 42.9
click at [152, 165] on label "Coaching" at bounding box center [141, 161] width 48 height 13
click at [125, 165] on input "Coaching" at bounding box center [121, 162] width 8 height 8
checkbox input "false"
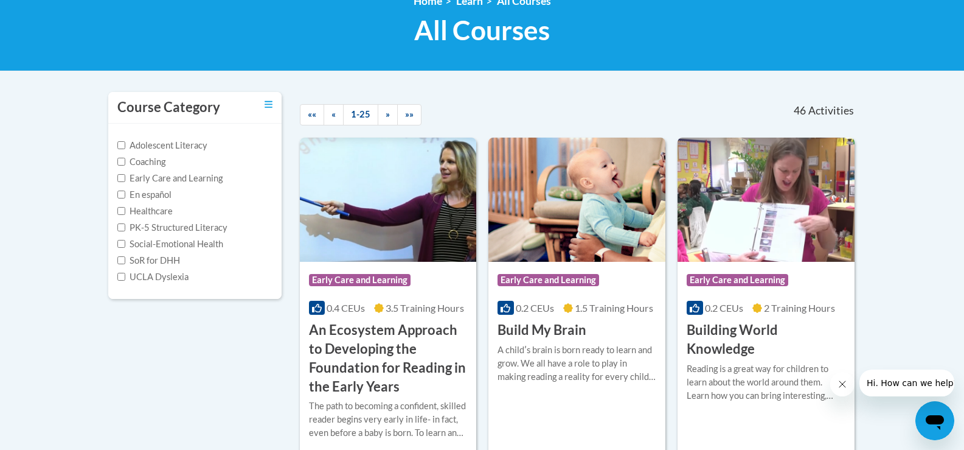
click at [147, 242] on label "Social-Emotional Health" at bounding box center [170, 243] width 106 height 13
click at [125, 242] on input "Social-Emotional Health" at bounding box center [121, 244] width 8 height 8
checkbox input "true"
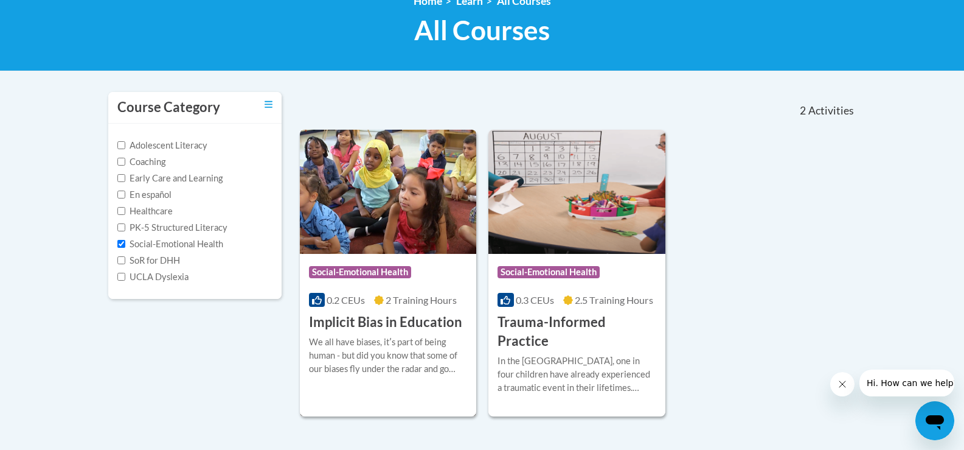
click at [398, 317] on h3 "Implicit Bias in Education" at bounding box center [385, 322] width 153 height 19
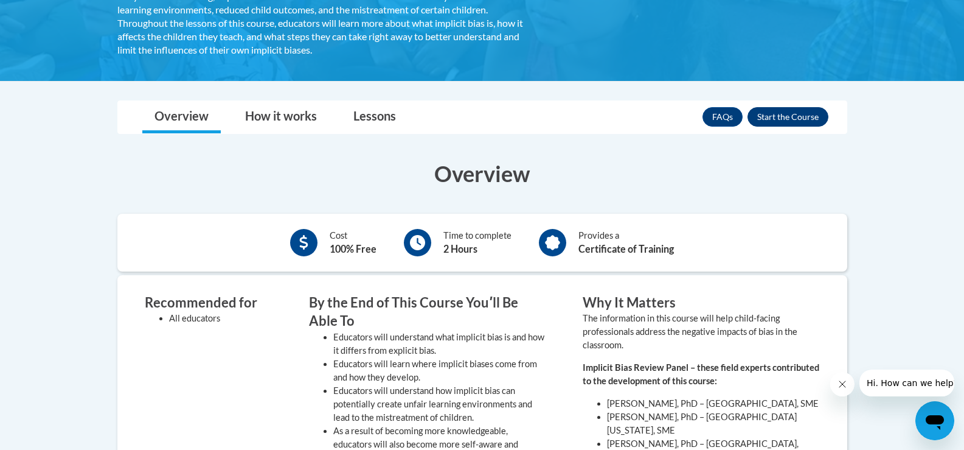
scroll to position [304, 0]
click at [773, 108] on button "Enroll" at bounding box center [788, 117] width 81 height 19
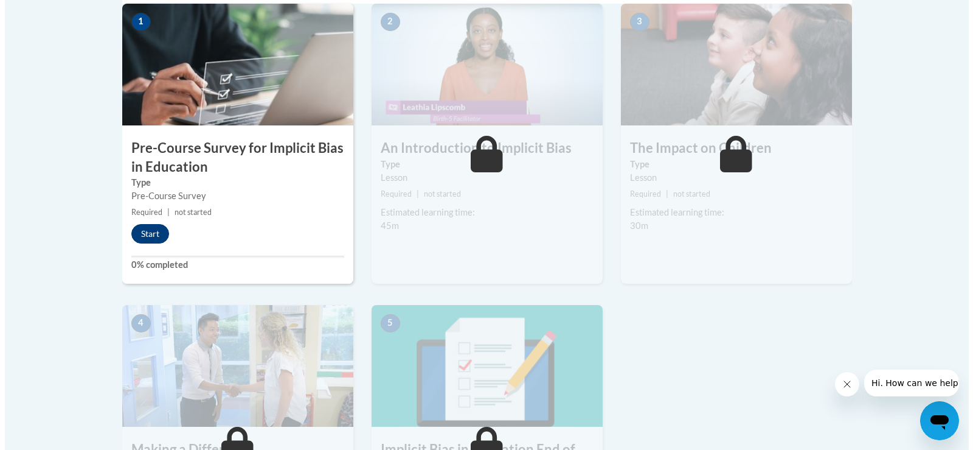
scroll to position [426, 0]
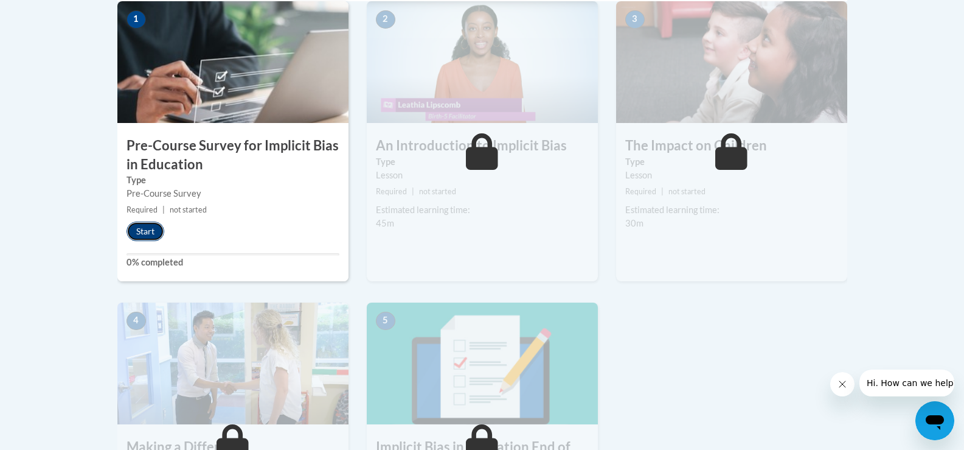
click at [147, 228] on button "Start" at bounding box center [146, 230] width 38 height 19
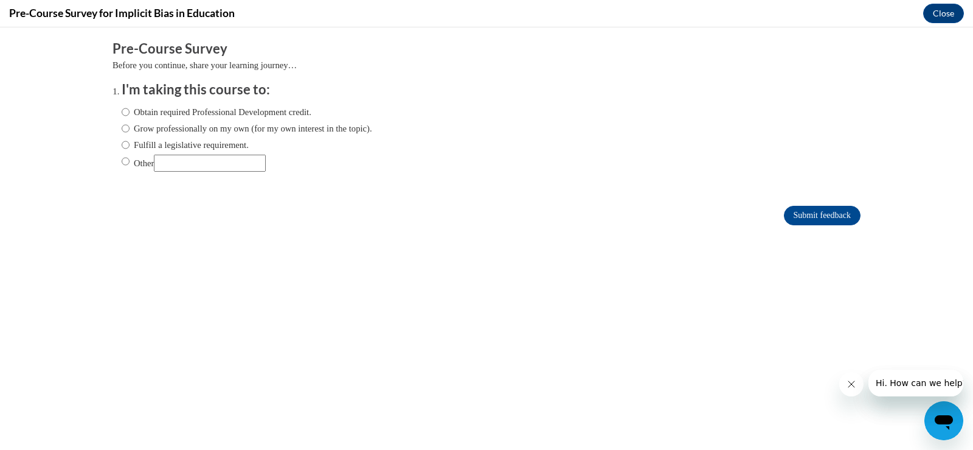
scroll to position [0, 0]
click at [178, 134] on label "Grow professionally on my own (for my own interest in the topic)." at bounding box center [247, 128] width 251 height 13
click at [130, 134] on input "Grow professionally on my own (for my own interest in the topic)." at bounding box center [126, 128] width 8 height 13
radio input "true"
click at [954, 19] on button "Close" at bounding box center [943, 13] width 41 height 19
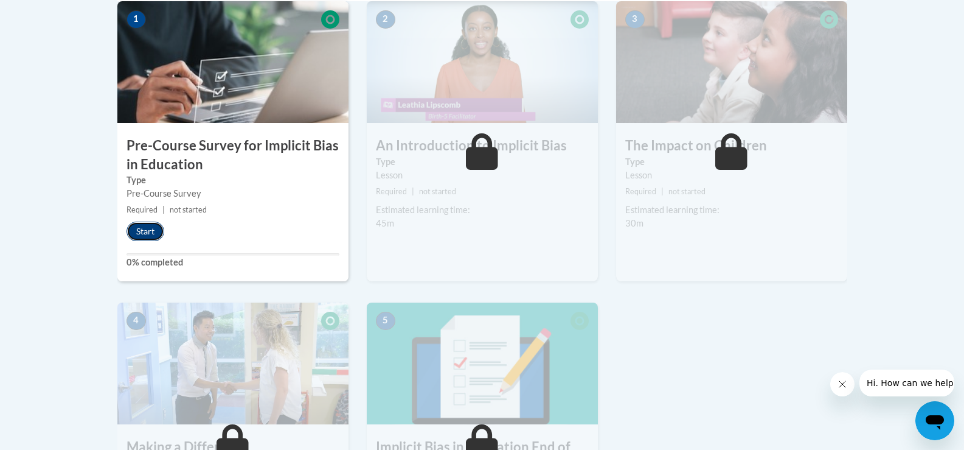
click at [150, 232] on button "Start" at bounding box center [146, 230] width 38 height 19
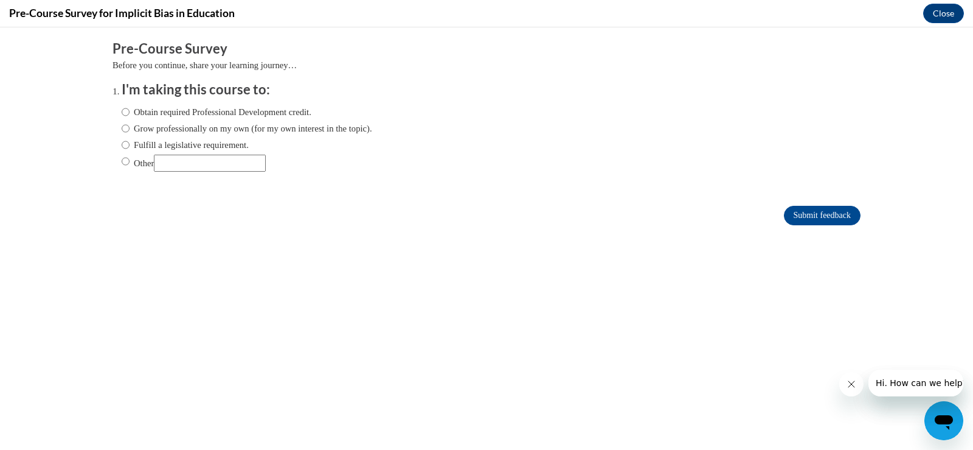
click at [231, 123] on label "Grow professionally on my own (for my own interest in the topic)." at bounding box center [247, 128] width 251 height 13
click at [130, 123] on input "Grow professionally on my own (for my own interest in the topic)." at bounding box center [126, 128] width 8 height 13
radio input "true"
click at [797, 211] on input "Submit feedback" at bounding box center [822, 215] width 77 height 19
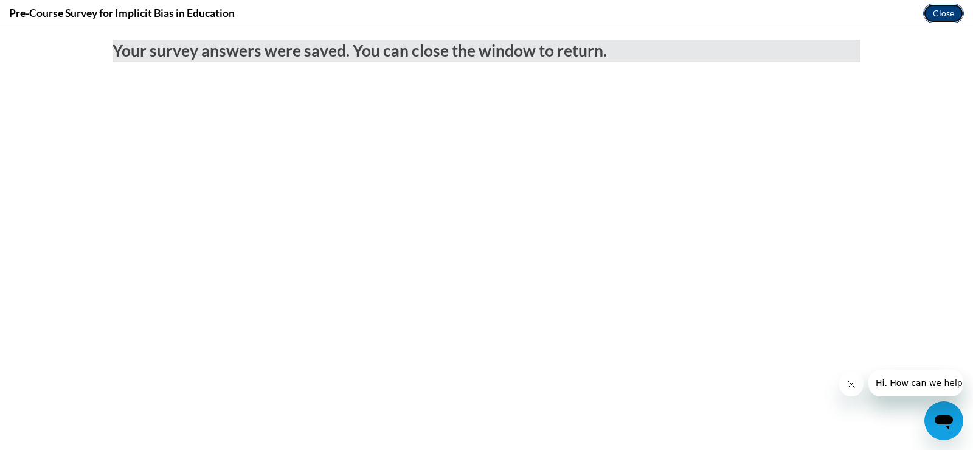
click at [954, 13] on button "Close" at bounding box center [943, 13] width 41 height 19
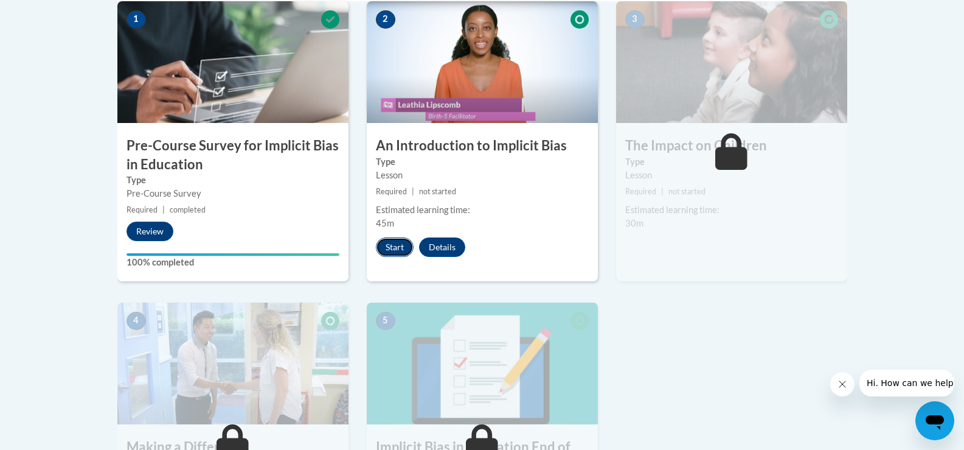
click at [407, 245] on button "Start" at bounding box center [395, 246] width 38 height 19
